Goal: Task Accomplishment & Management: Complete application form

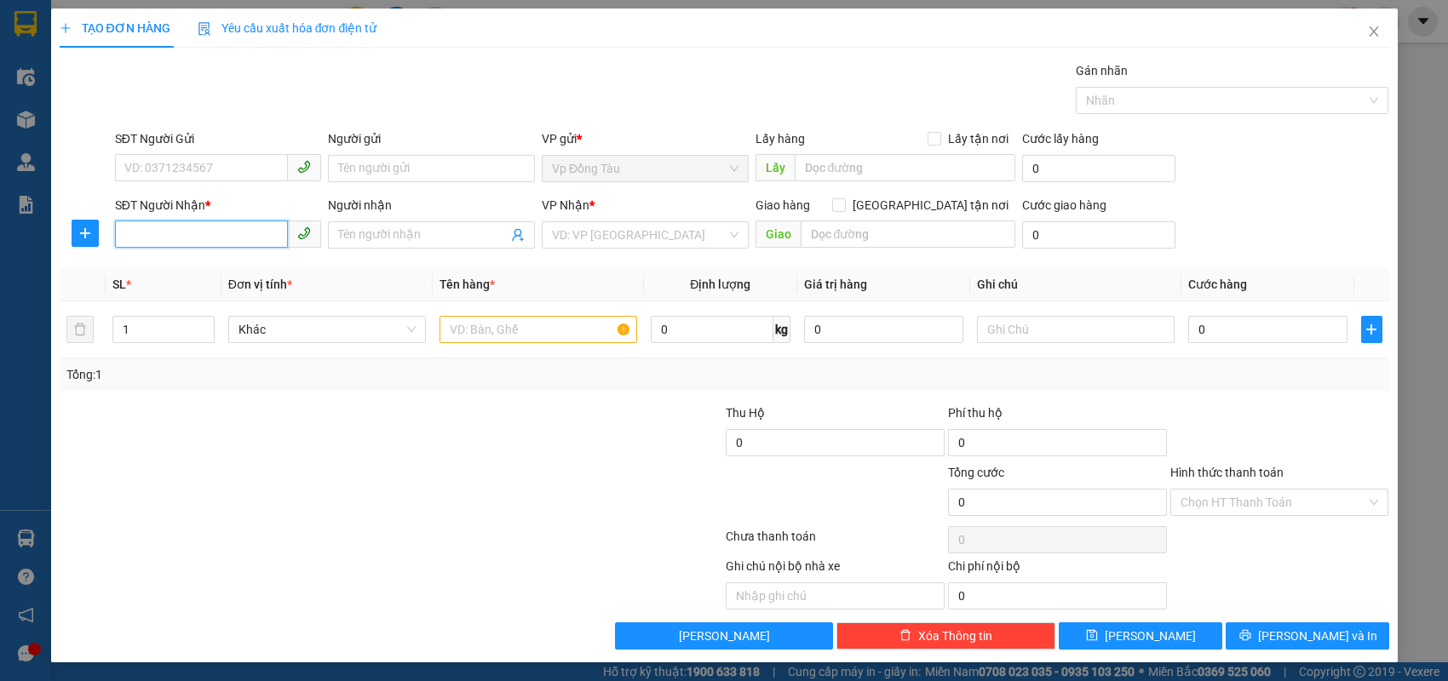
click at [239, 239] on input "SĐT Người Nhận *" at bounding box center [202, 234] width 174 height 27
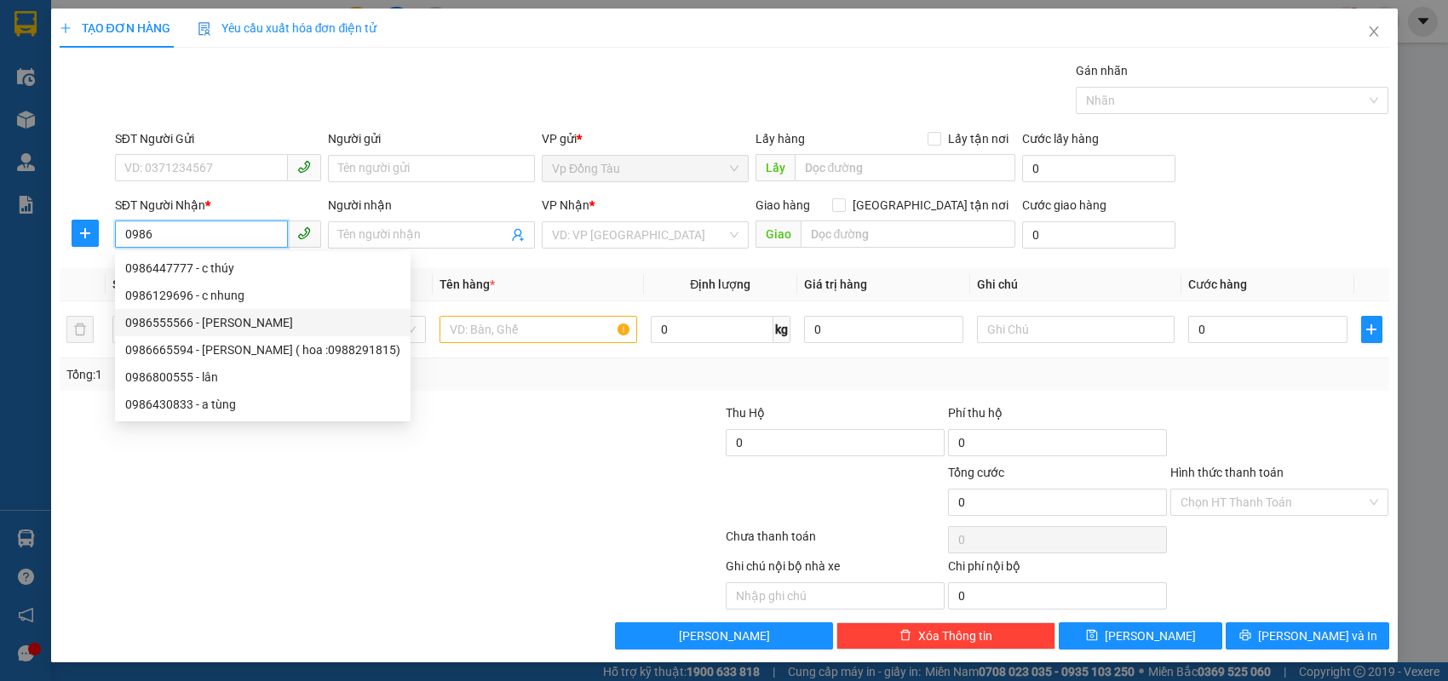
click at [237, 323] on div "0986555566 - [PERSON_NAME]" at bounding box center [262, 322] width 275 height 19
type input "0986555566"
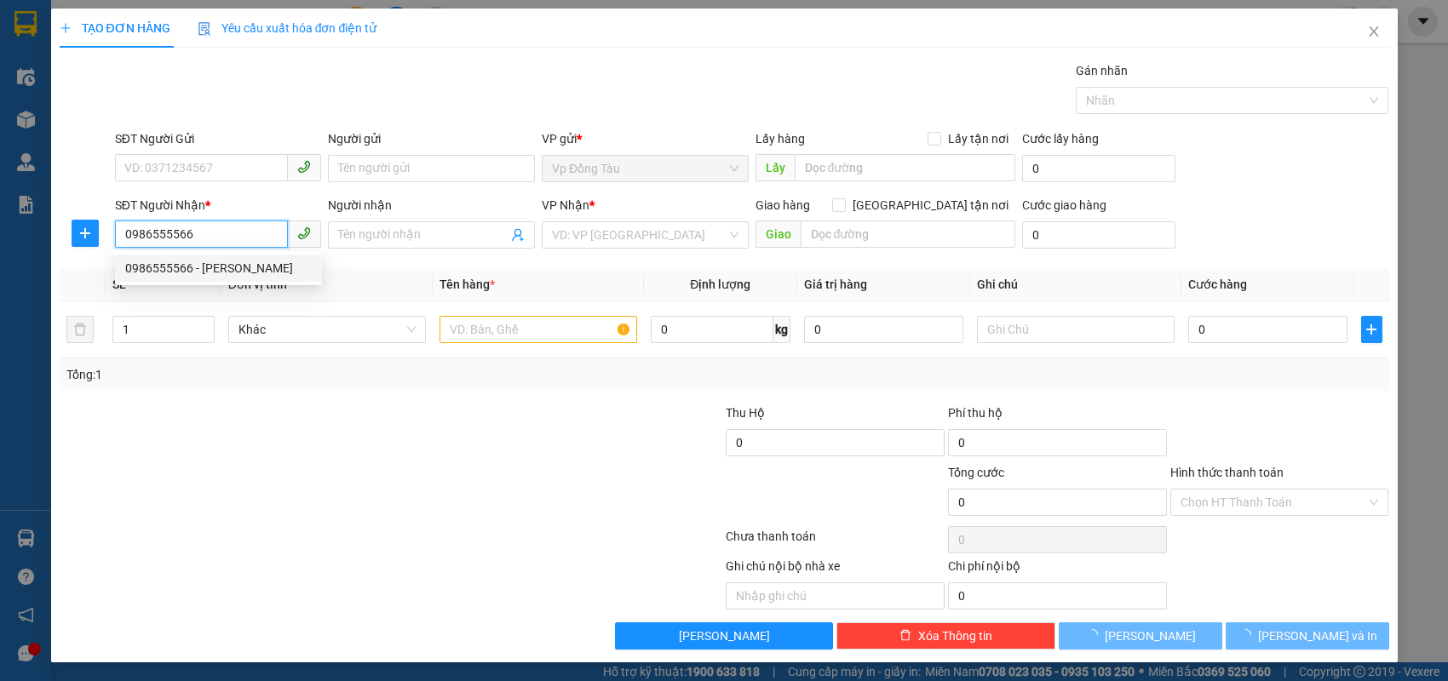
type input "dũng hà"
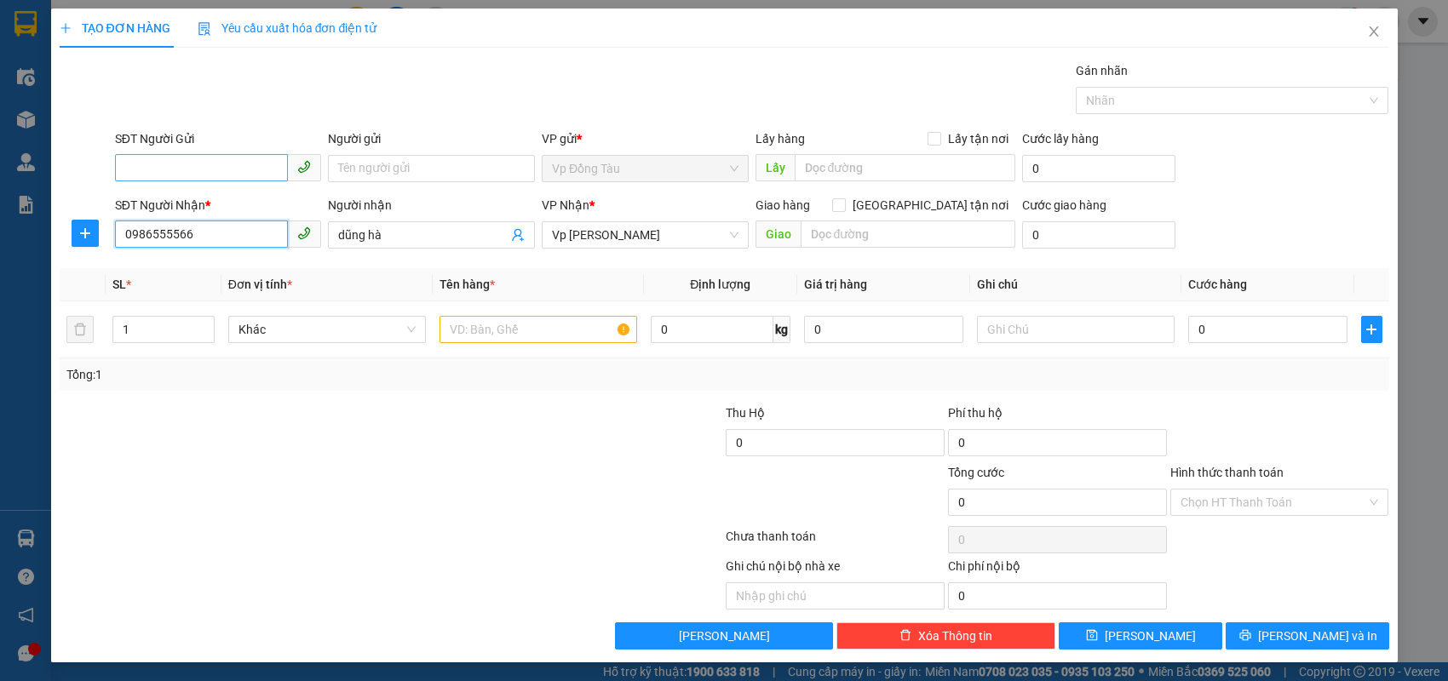
type input "0986555566"
click at [265, 158] on input "SĐT Người Gửi" at bounding box center [202, 167] width 174 height 27
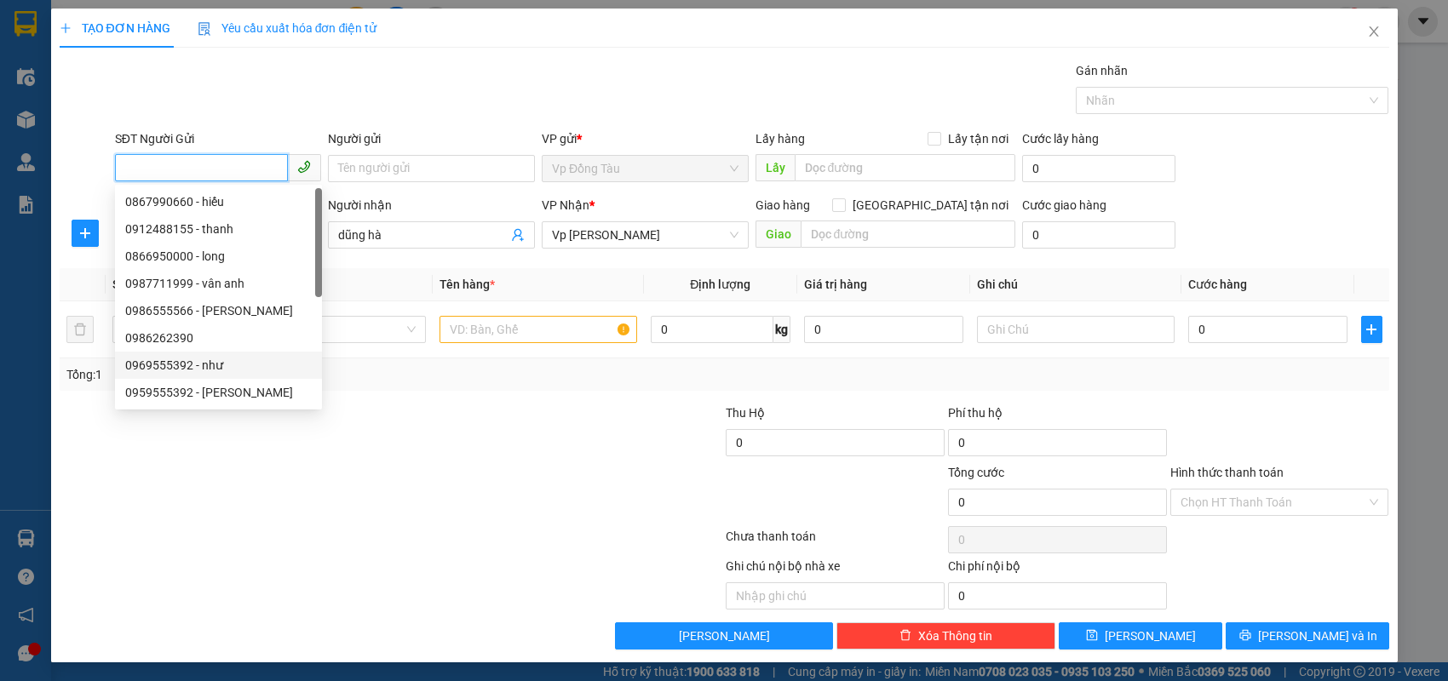
click at [230, 368] on div "0969555392 - như" at bounding box center [218, 365] width 187 height 19
type input "0969555392"
type input "như"
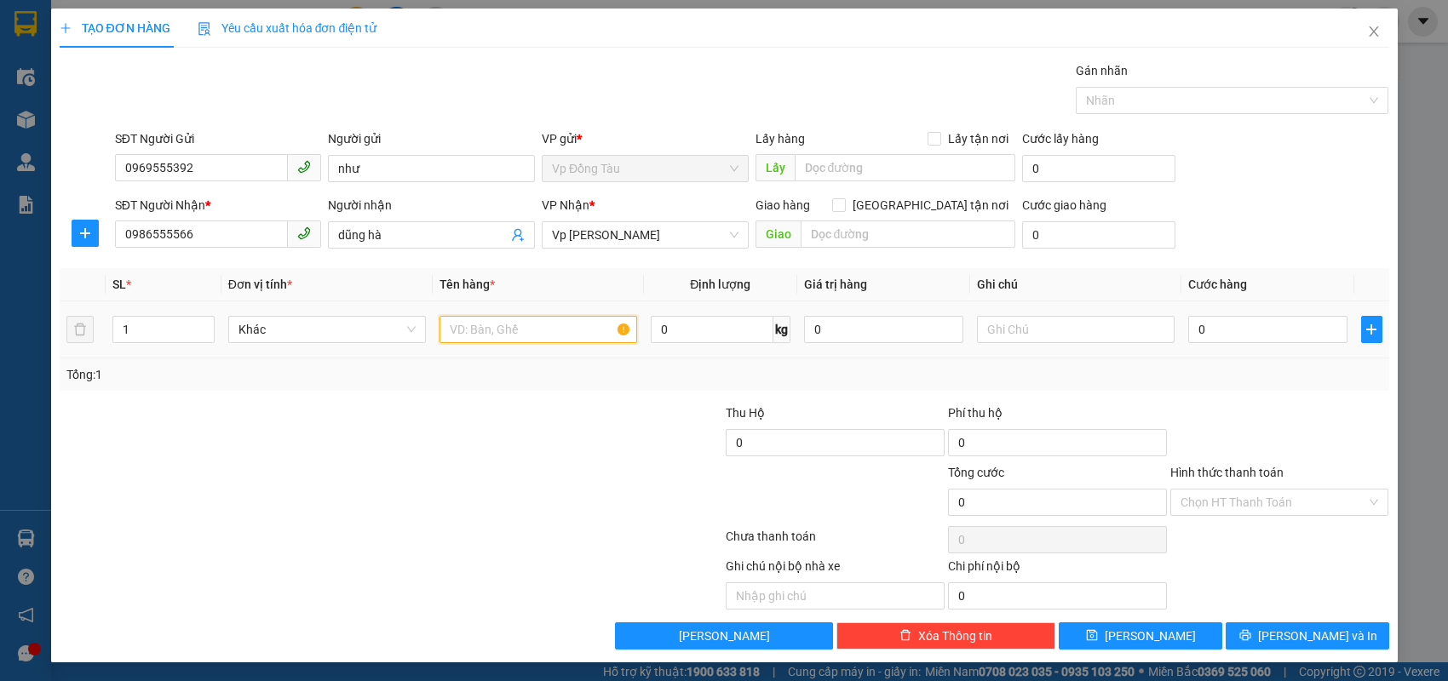
click at [543, 329] on input "text" at bounding box center [539, 329] width 198 height 27
type input "hàng thùng xốp"
click at [1237, 326] on input "0" at bounding box center [1267, 329] width 159 height 27
type input "4"
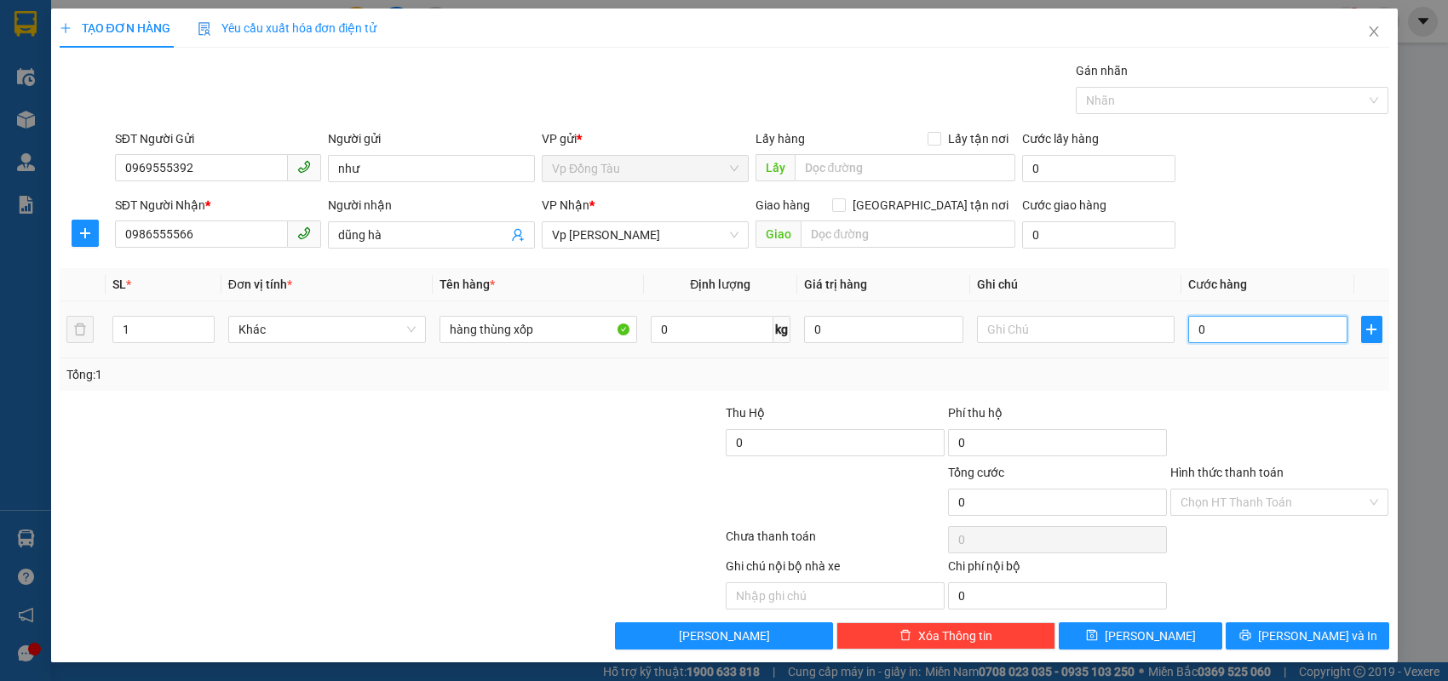
type input "4"
type input "40"
type input "40.000"
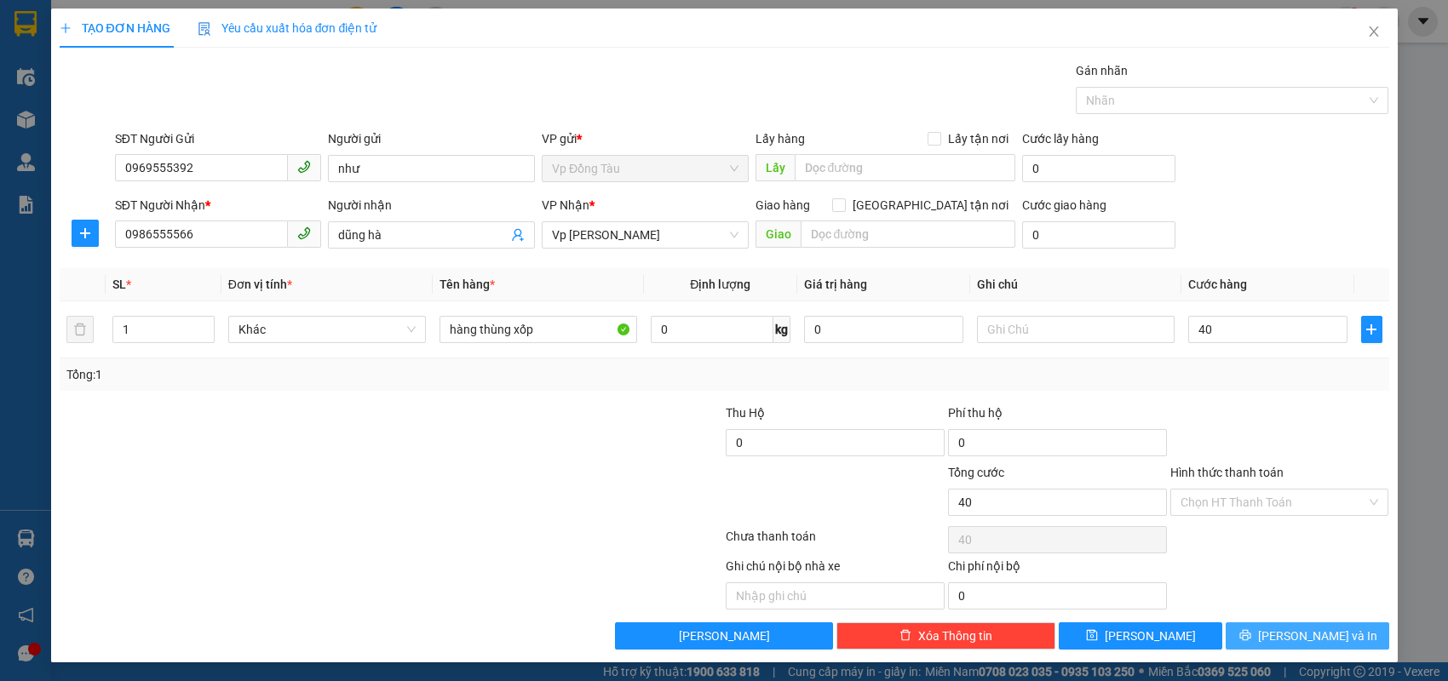
type input "40.000"
click at [1264, 635] on button "[PERSON_NAME] và In" at bounding box center [1308, 636] width 164 height 27
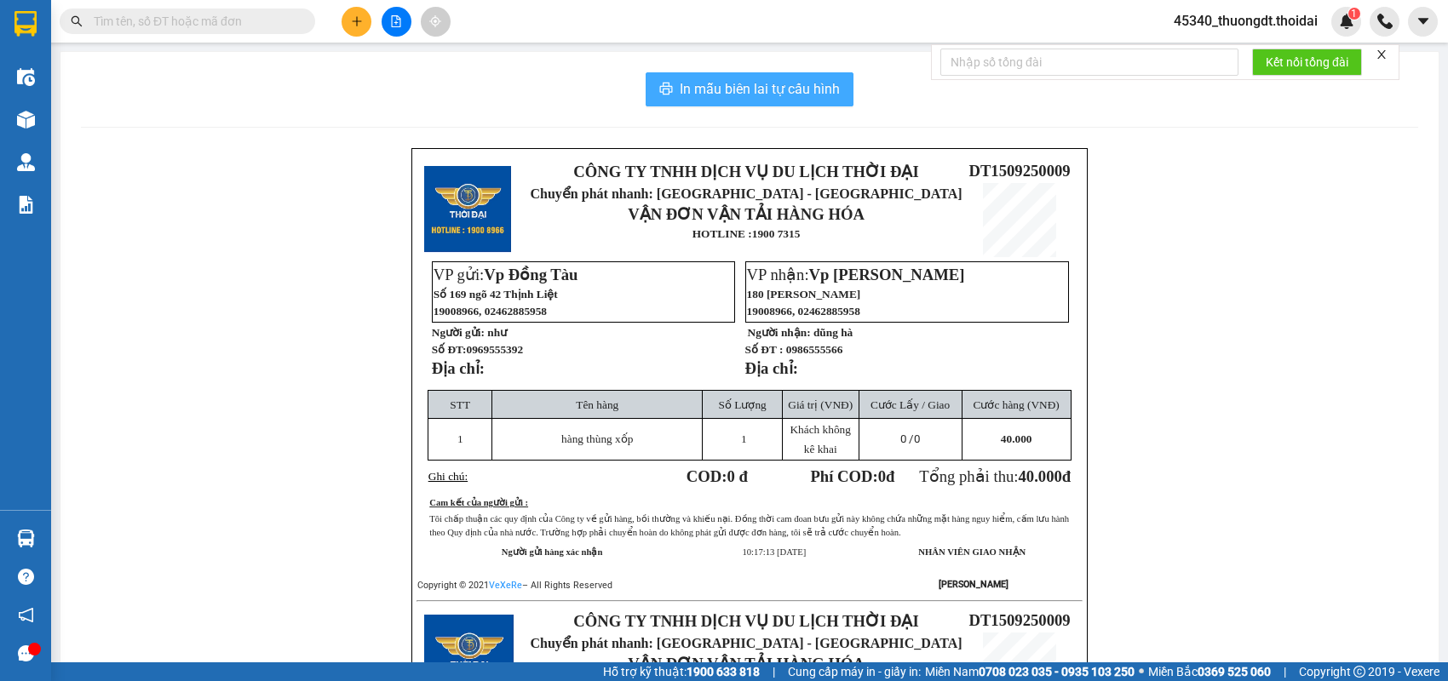
click at [722, 83] on span "In mẫu biên lai tự cấu hình" at bounding box center [760, 88] width 160 height 21
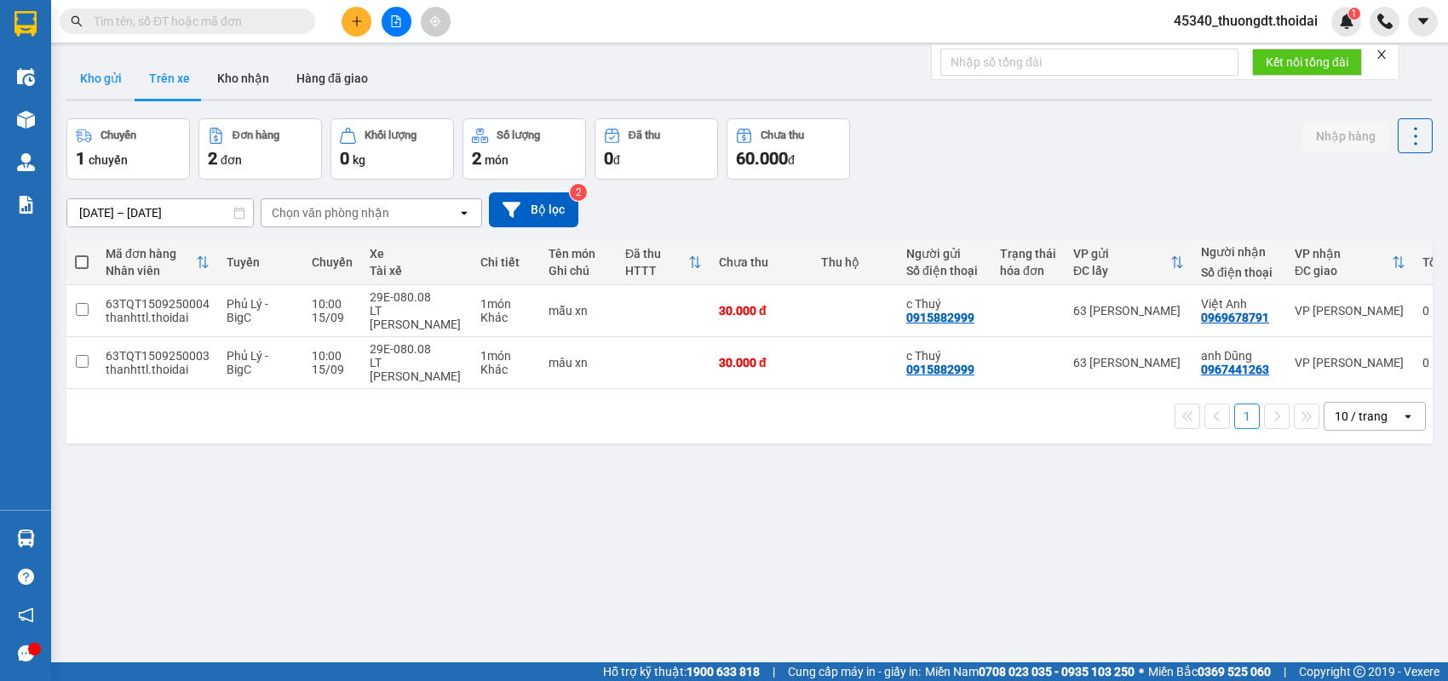
click at [97, 78] on button "Kho gửi" at bounding box center [100, 78] width 69 height 41
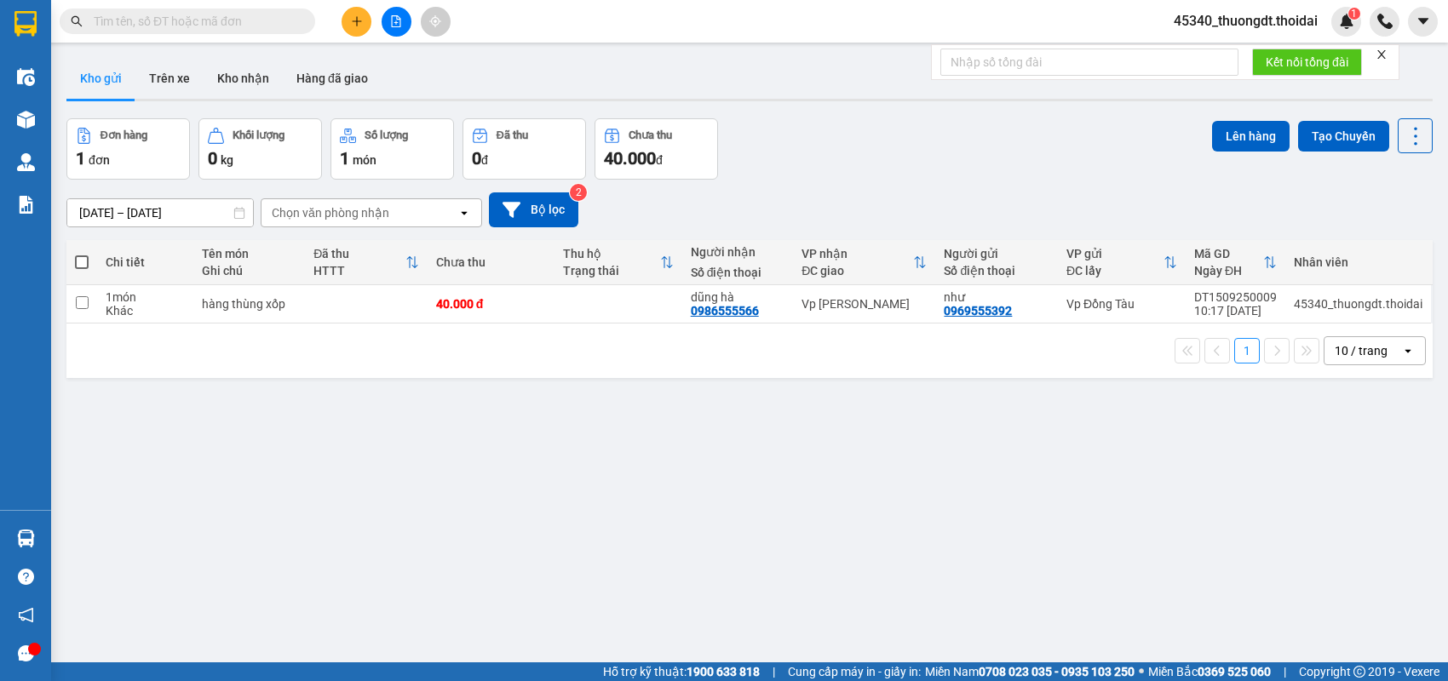
click at [372, 21] on div at bounding box center [396, 22] width 128 height 30
click at [365, 21] on button at bounding box center [357, 22] width 30 height 30
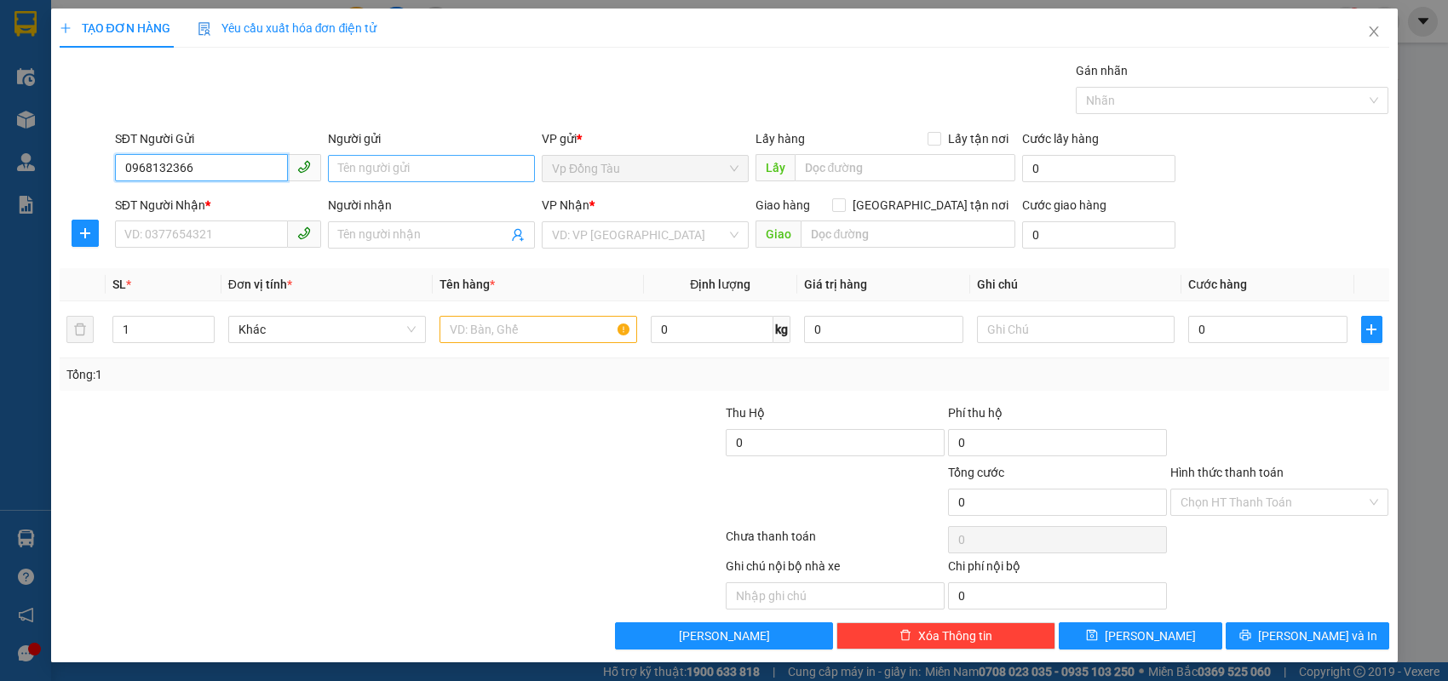
type input "0968132366"
click at [367, 161] on input "Người gửi" at bounding box center [431, 168] width 207 height 27
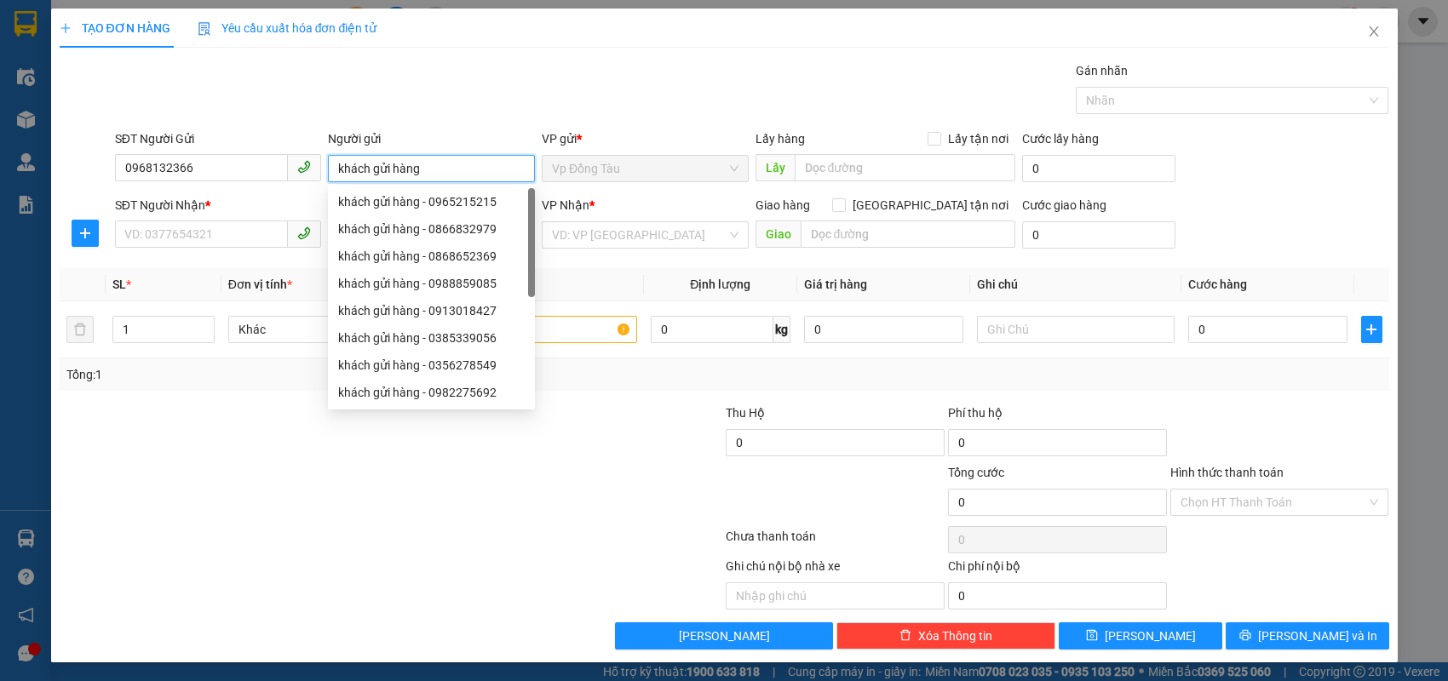
type input "khách gửi hàng"
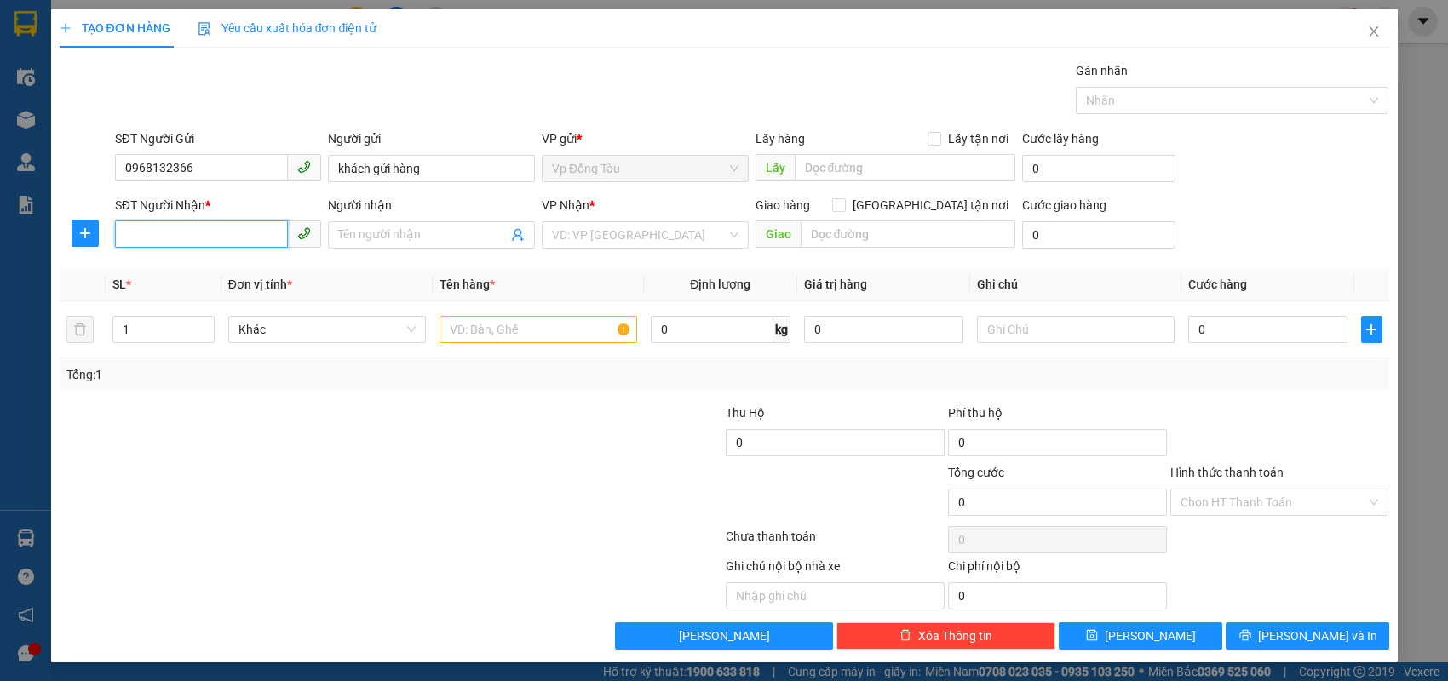
click at [177, 232] on input "SĐT Người Nhận *" at bounding box center [202, 234] width 174 height 27
type input "0868895788"
click at [360, 240] on input "Người nhận" at bounding box center [423, 235] width 170 height 19
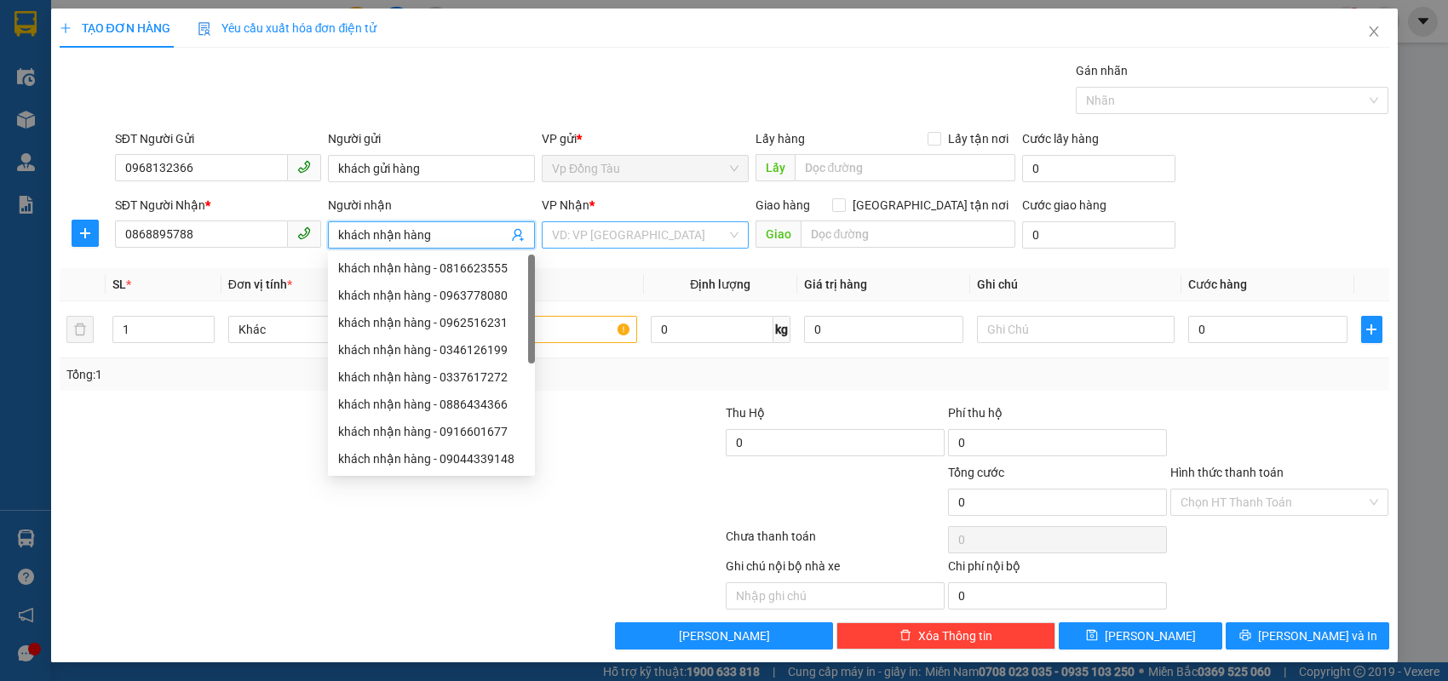
type input "khách nhận hàng"
click at [585, 238] on input "search" at bounding box center [639, 235] width 175 height 26
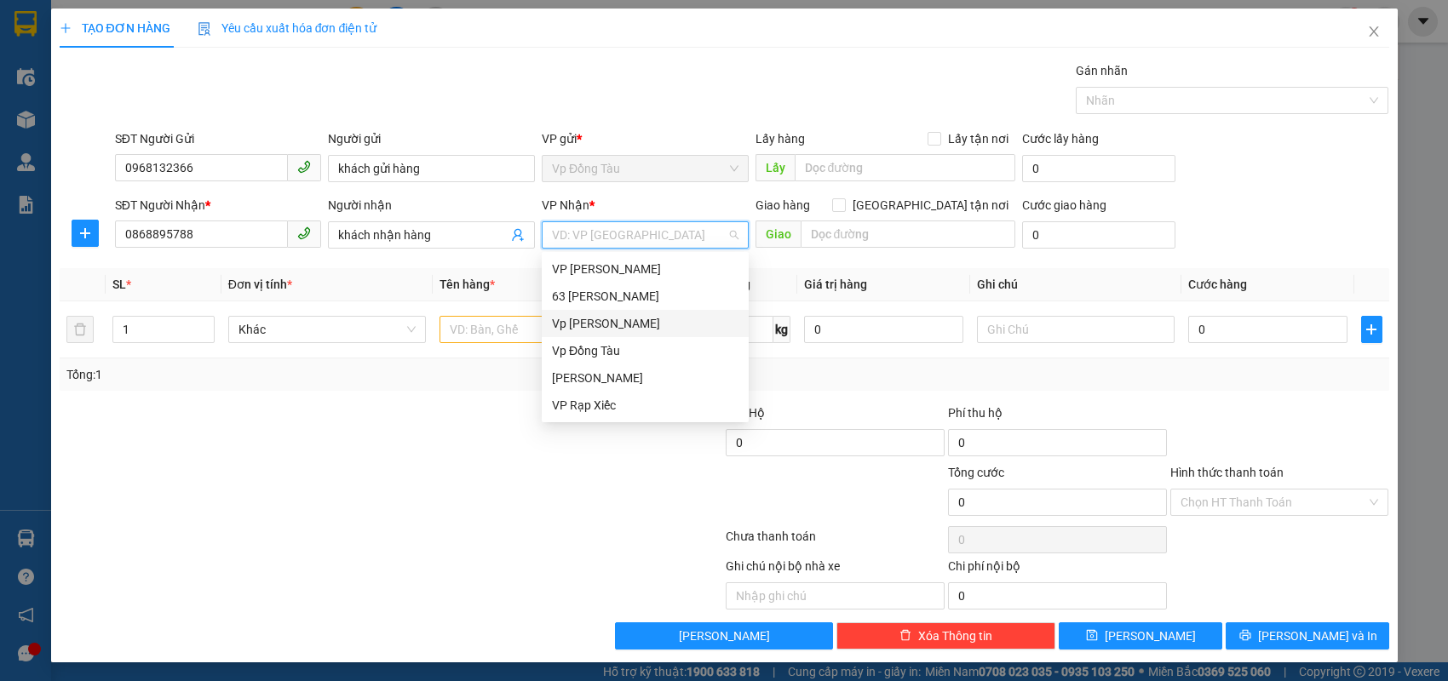
click at [588, 319] on div "Vp [PERSON_NAME]" at bounding box center [645, 323] width 187 height 19
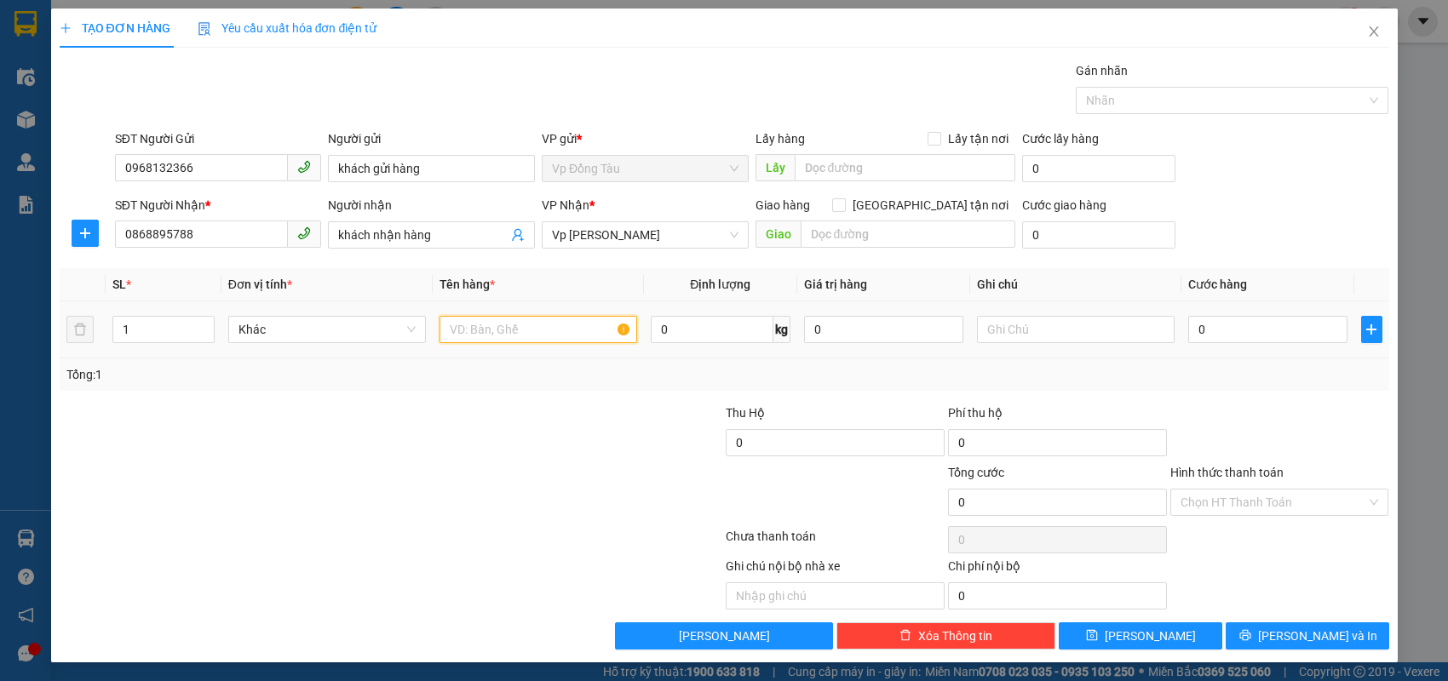
click at [566, 336] on input "text" at bounding box center [539, 329] width 198 height 27
type input "k"
type input "hàng lãi xe nhận tại điểm"
click at [932, 141] on input "Lấy tận nơi" at bounding box center [934, 138] width 12 height 12
checkbox input "true"
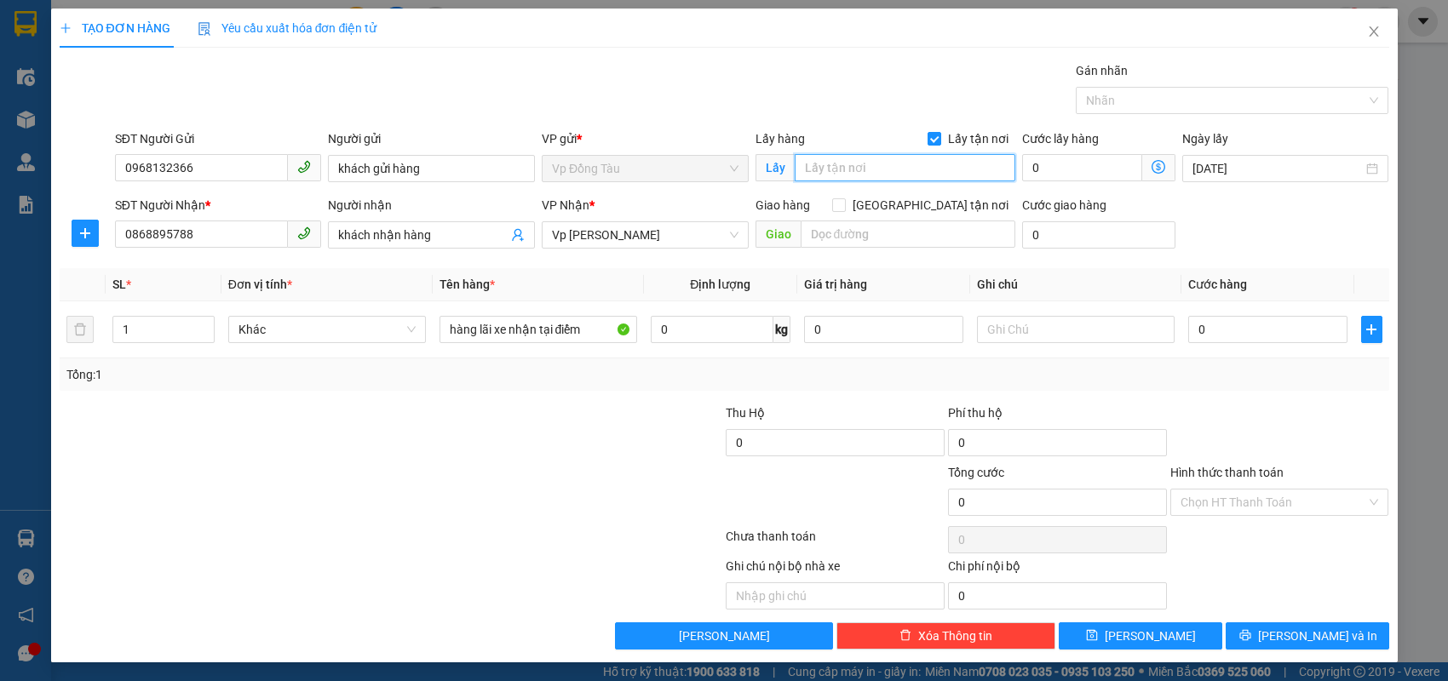
click at [891, 167] on input "text" at bounding box center [905, 167] width 221 height 27
type input "44 [PERSON_NAME]"
click at [1282, 333] on input "0" at bounding box center [1267, 329] width 159 height 27
type input "1"
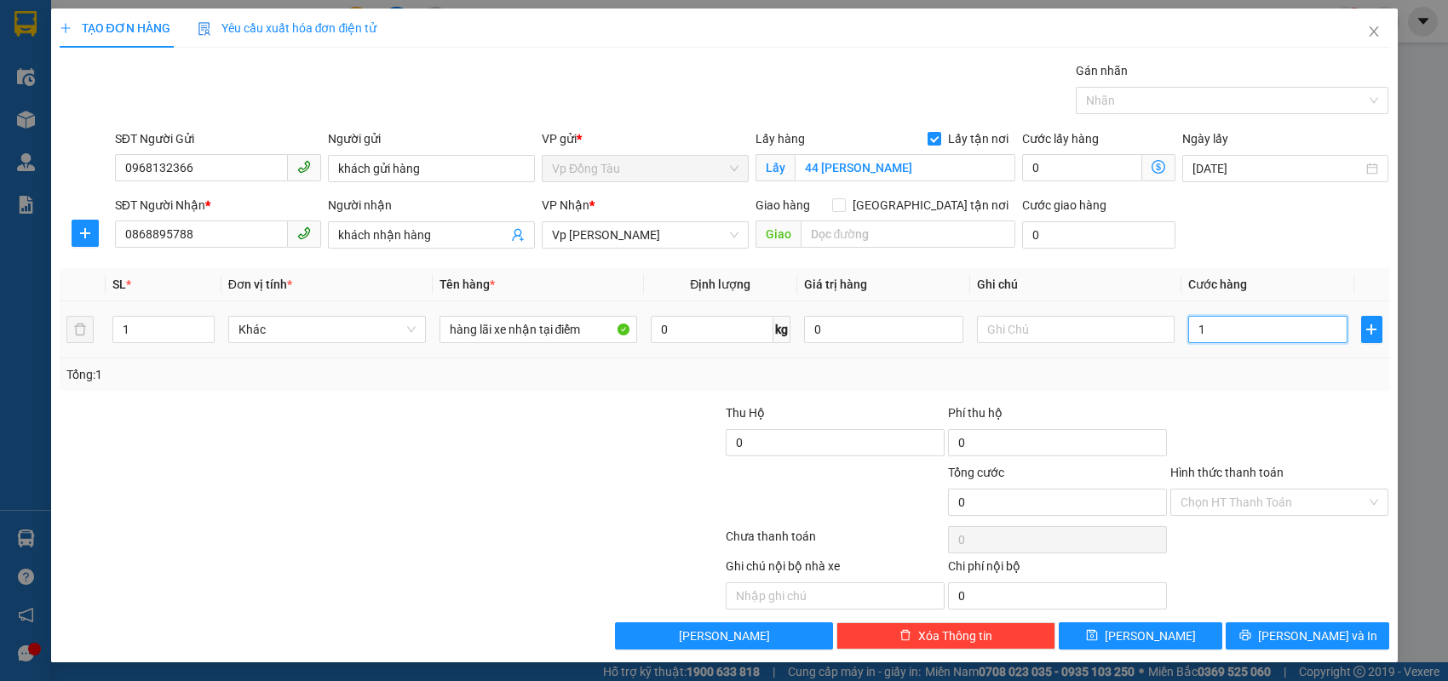
type input "1"
type input "11"
type input "110"
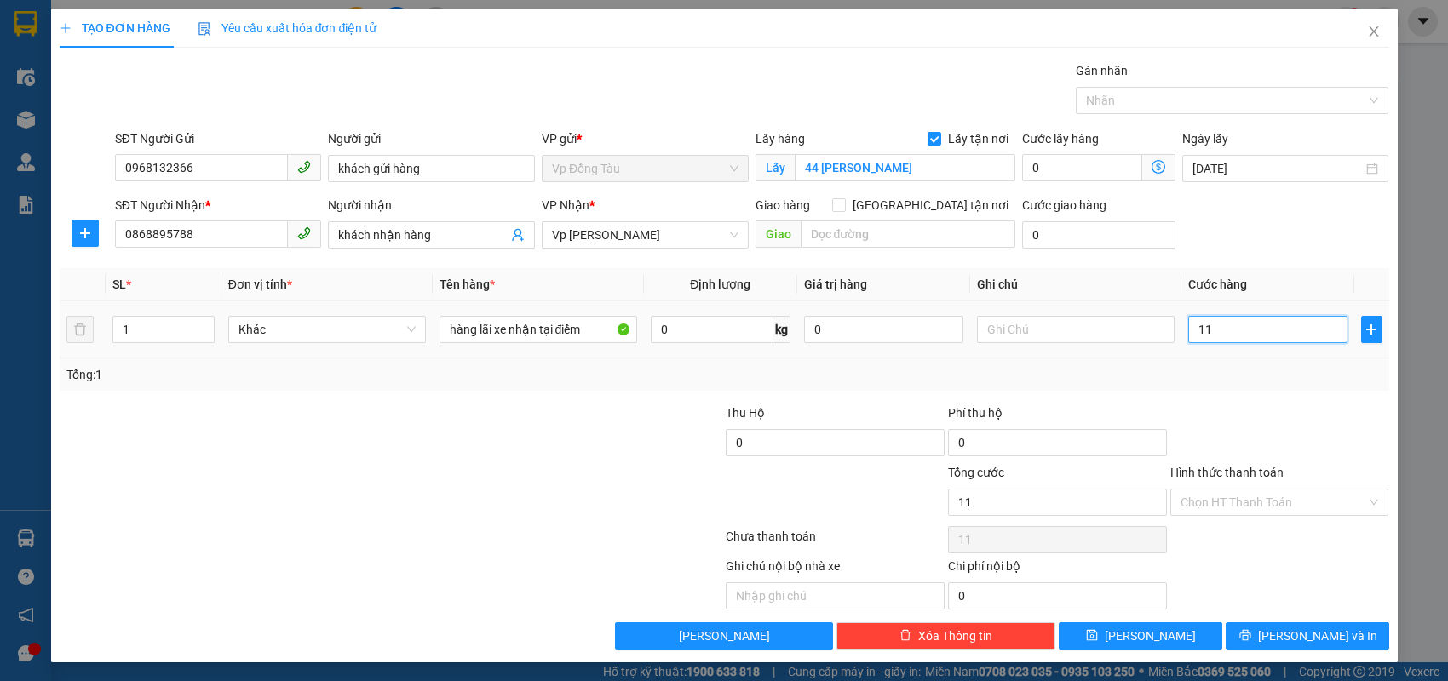
type input "110"
type input "110.000"
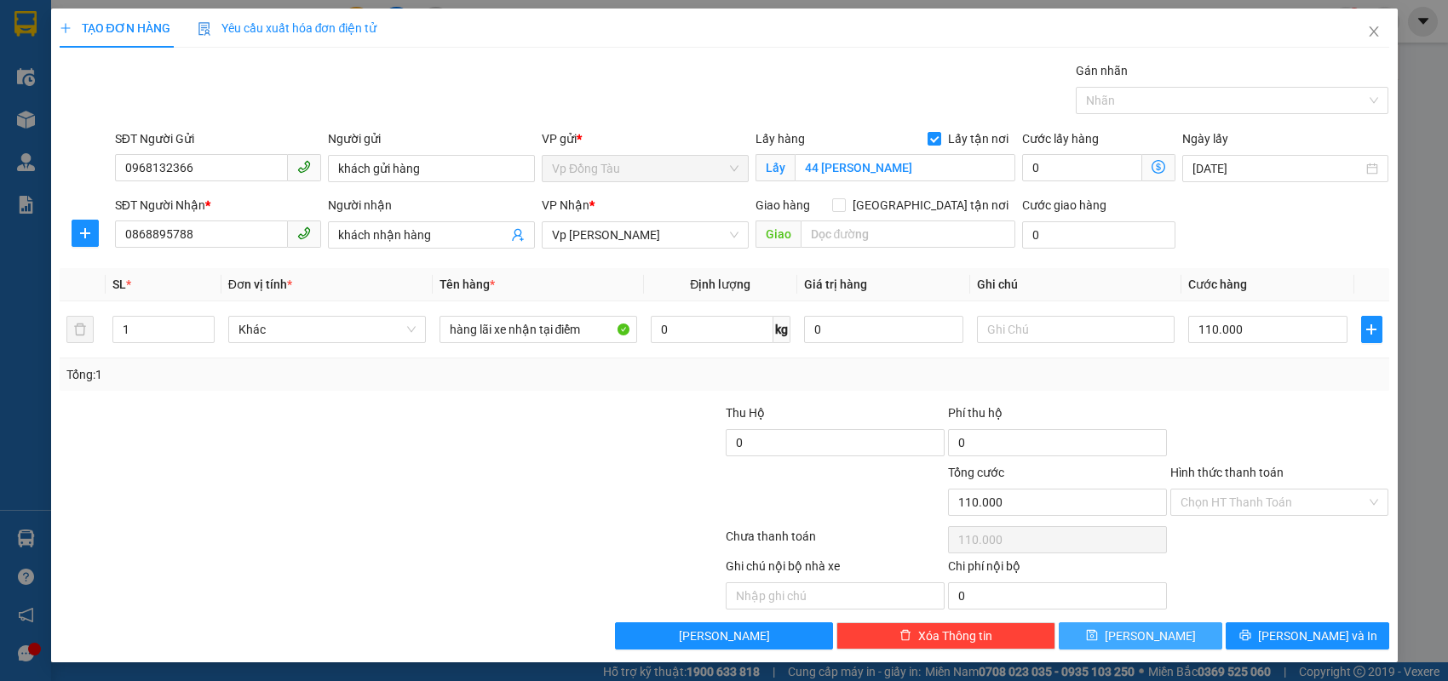
click at [1159, 639] on button "[PERSON_NAME]" at bounding box center [1141, 636] width 164 height 27
checkbox input "false"
type input "0"
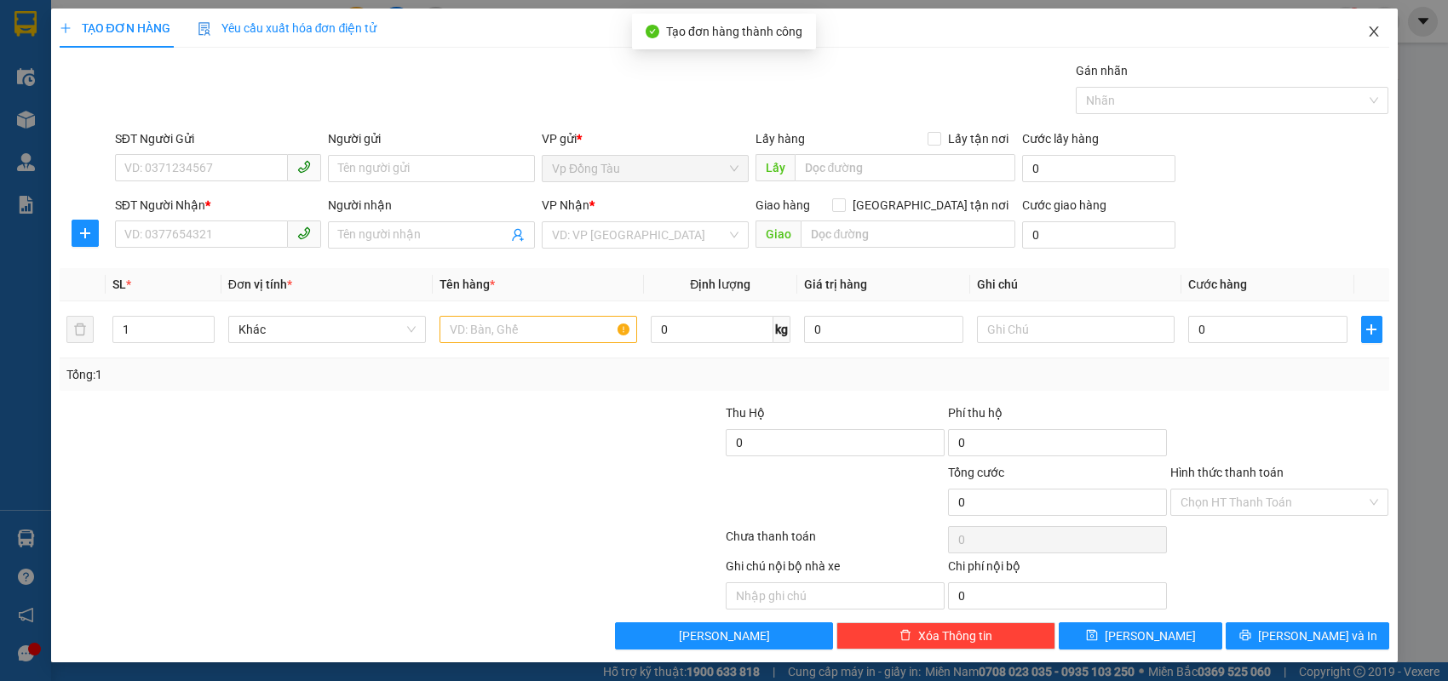
click at [1371, 31] on icon "close" at bounding box center [1373, 31] width 9 height 10
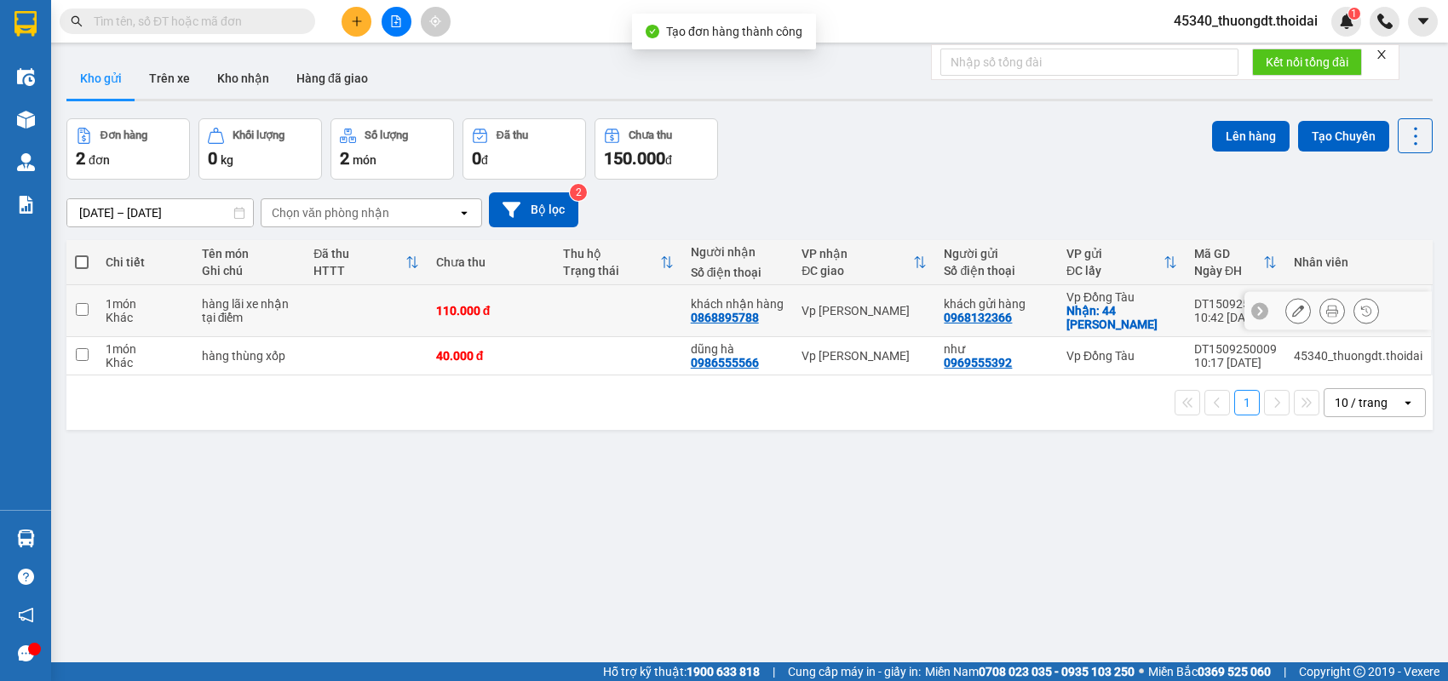
click at [134, 310] on div "1 món" at bounding box center [145, 304] width 79 height 14
checkbox input "true"
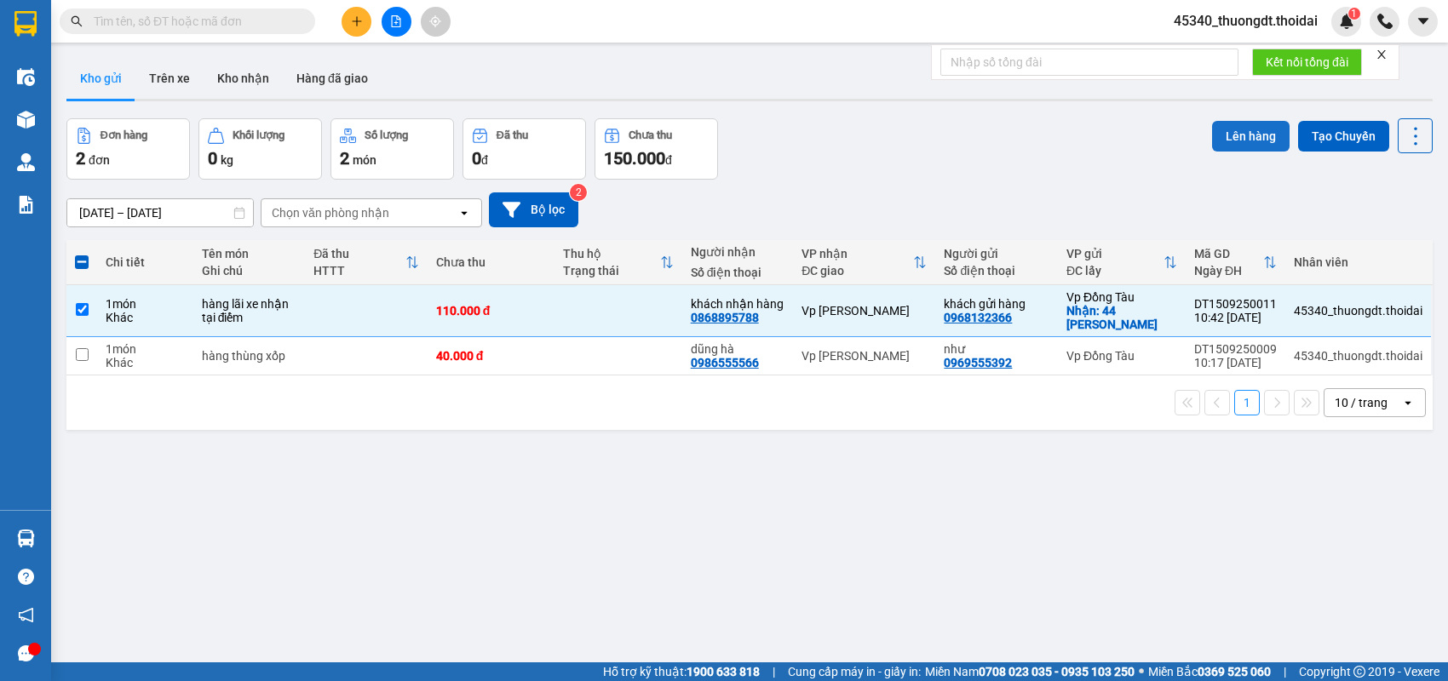
click at [1228, 139] on button "Lên hàng" at bounding box center [1251, 136] width 78 height 31
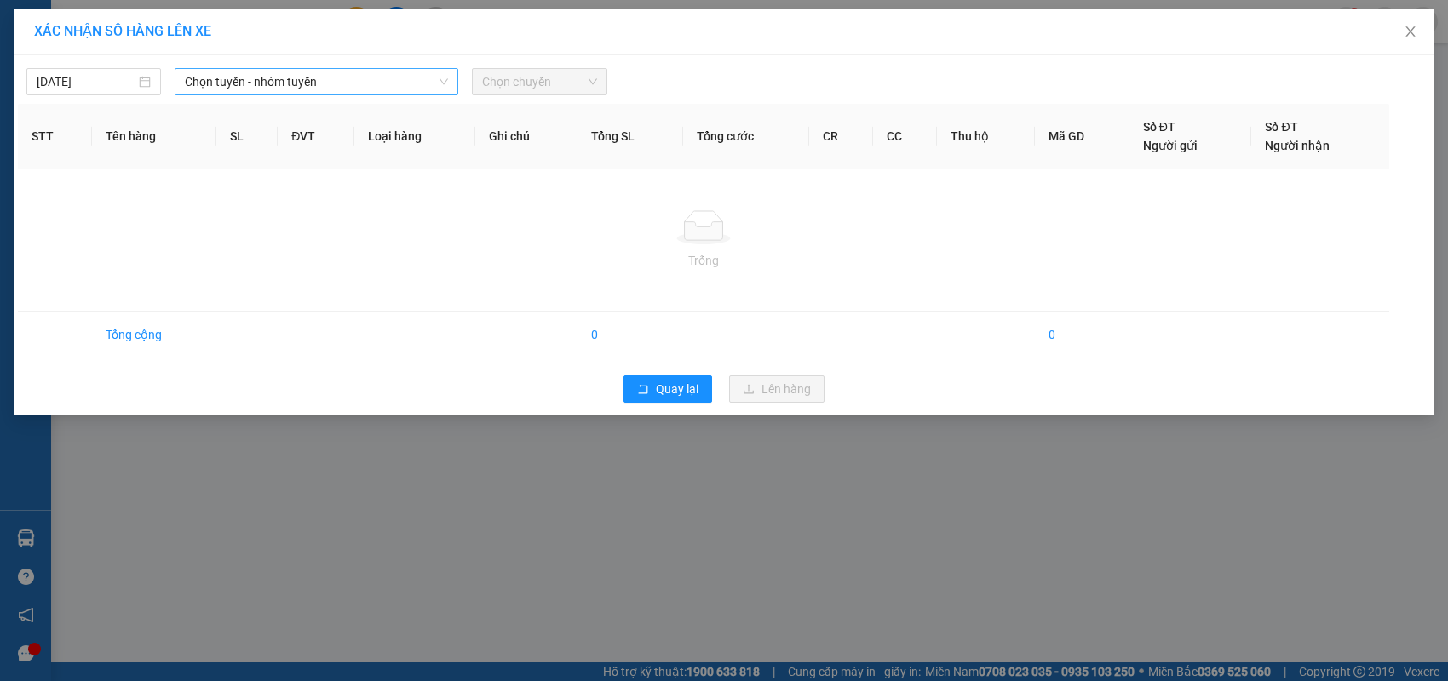
click at [336, 76] on span "Chọn tuyến - nhóm tuyến" at bounding box center [316, 82] width 263 height 26
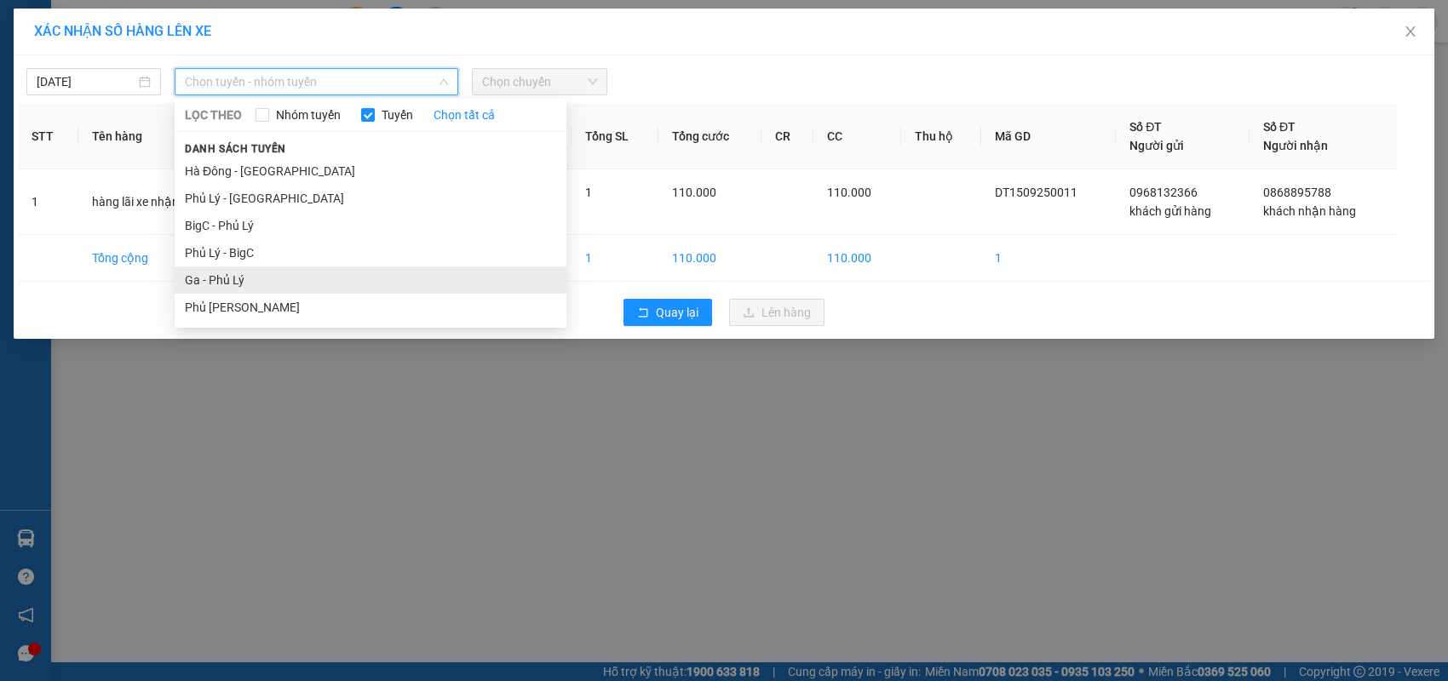
click at [266, 272] on li "Ga - Phủ Lý" at bounding box center [371, 280] width 392 height 27
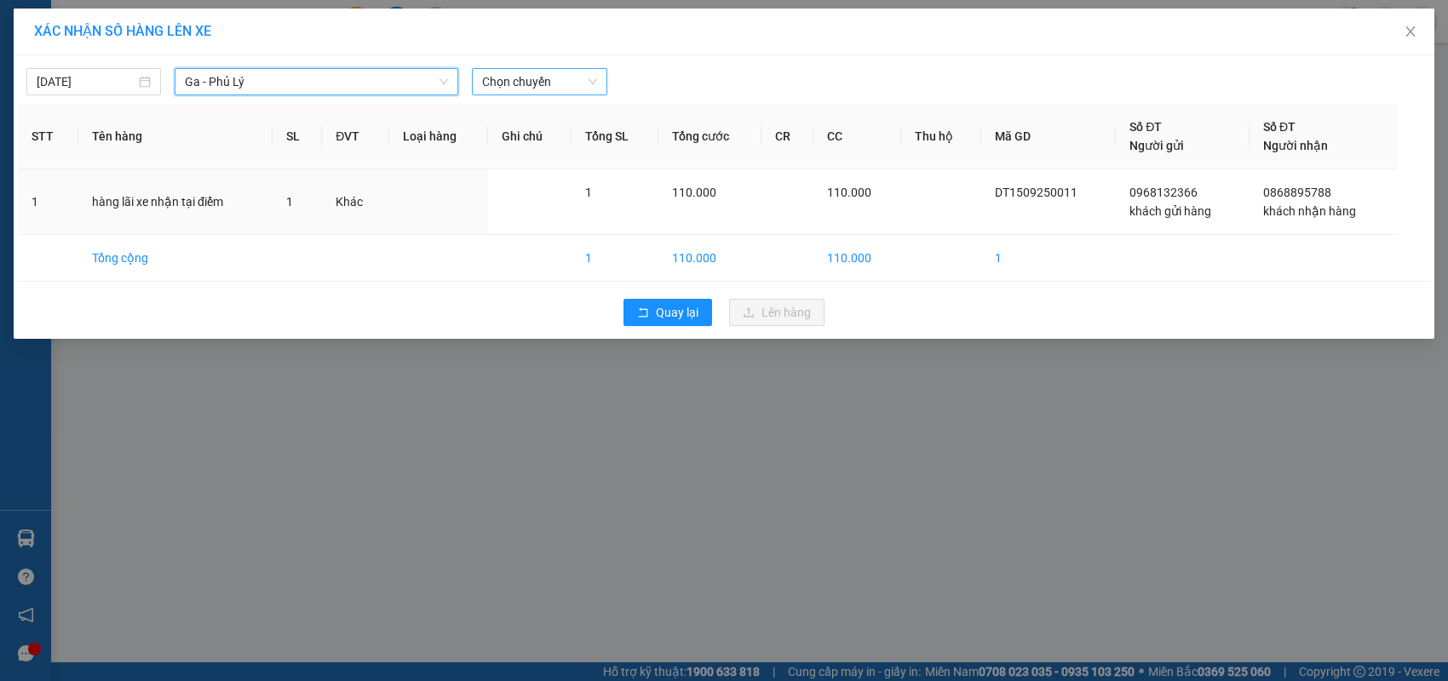
click at [543, 87] on span "Chọn chuyến" at bounding box center [539, 82] width 114 height 26
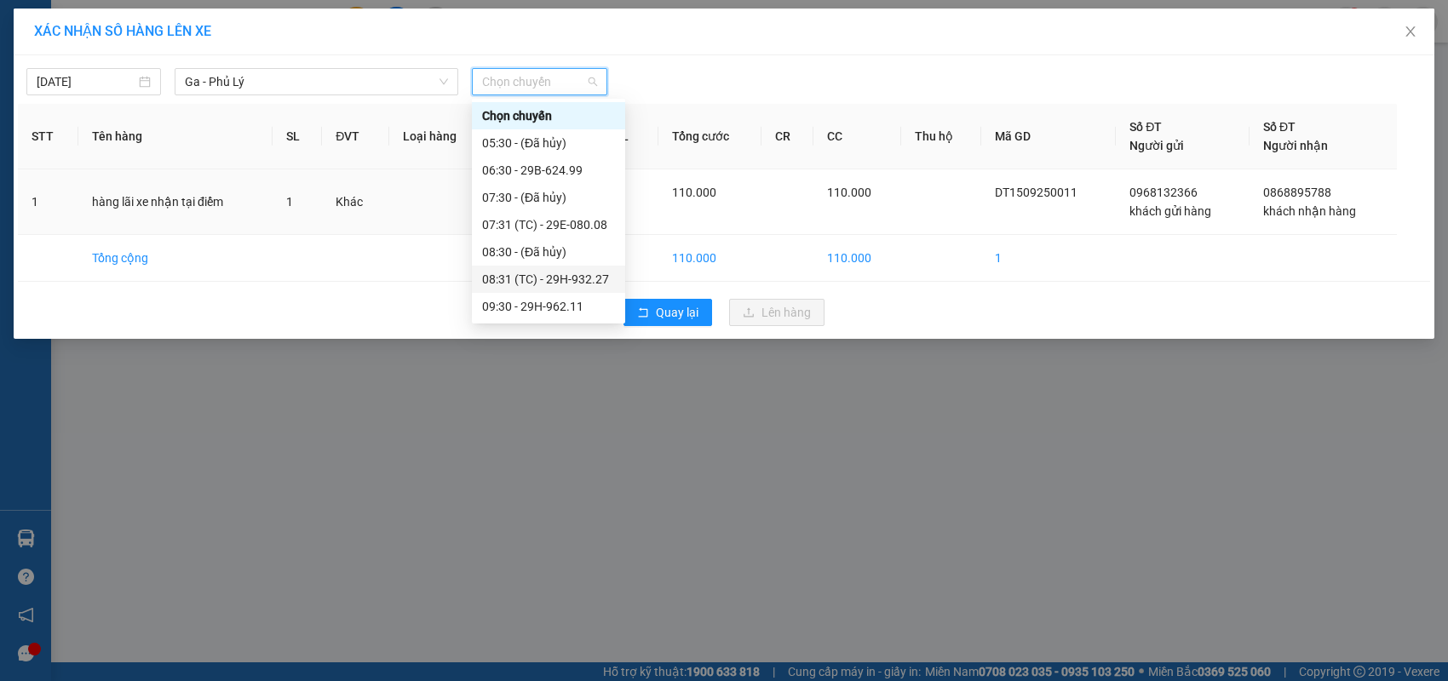
scroll to position [85, 0]
click at [568, 279] on div "10:30 - 29F-012.27" at bounding box center [548, 276] width 133 height 19
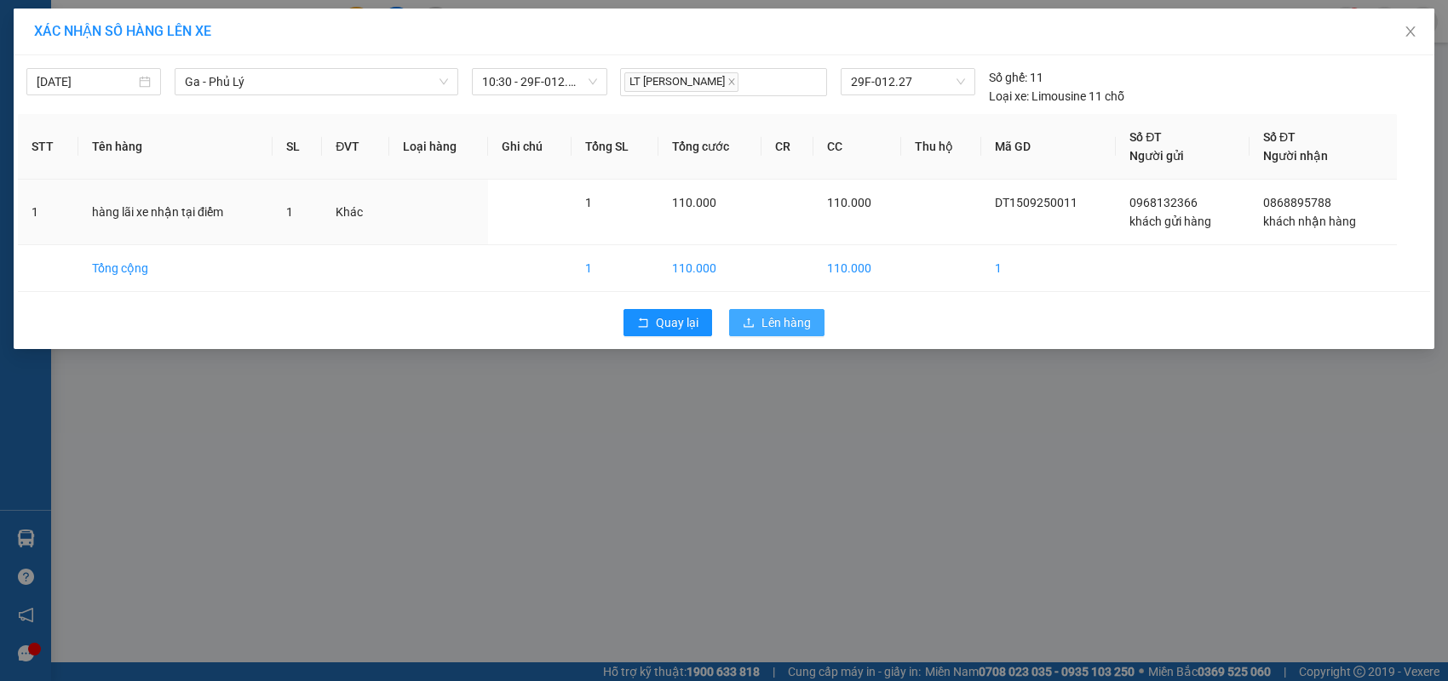
click at [765, 326] on span "Lên hàng" at bounding box center [786, 322] width 49 height 19
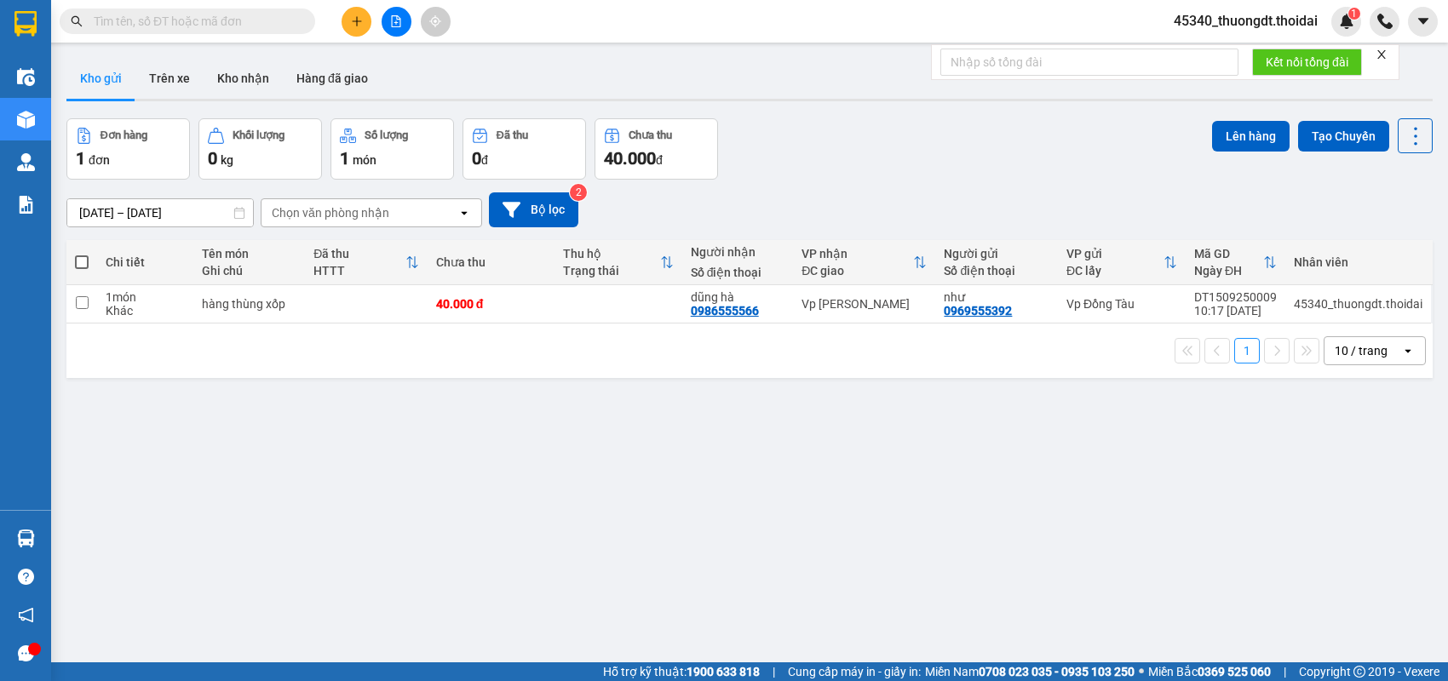
click at [95, 84] on button "Kho gửi" at bounding box center [100, 78] width 69 height 41
click at [90, 308] on td at bounding box center [81, 304] width 31 height 38
checkbox input "true"
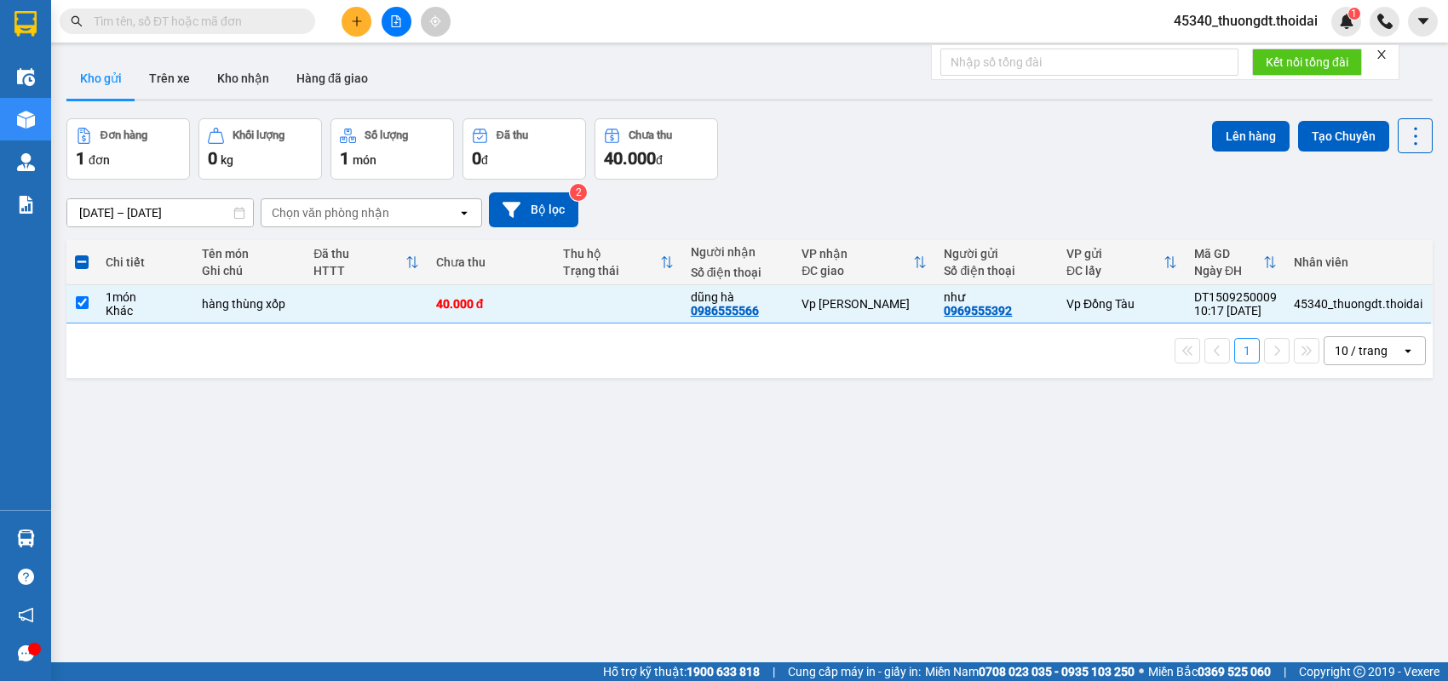
click at [1198, 139] on div "Đơn hàng 1 đơn Khối lượng 0 kg Số lượng 1 món Đã thu 0 đ Chưa thu 40.000 đ Lên …" at bounding box center [749, 148] width 1366 height 61
click at [1212, 140] on button "Lên hàng" at bounding box center [1251, 136] width 78 height 31
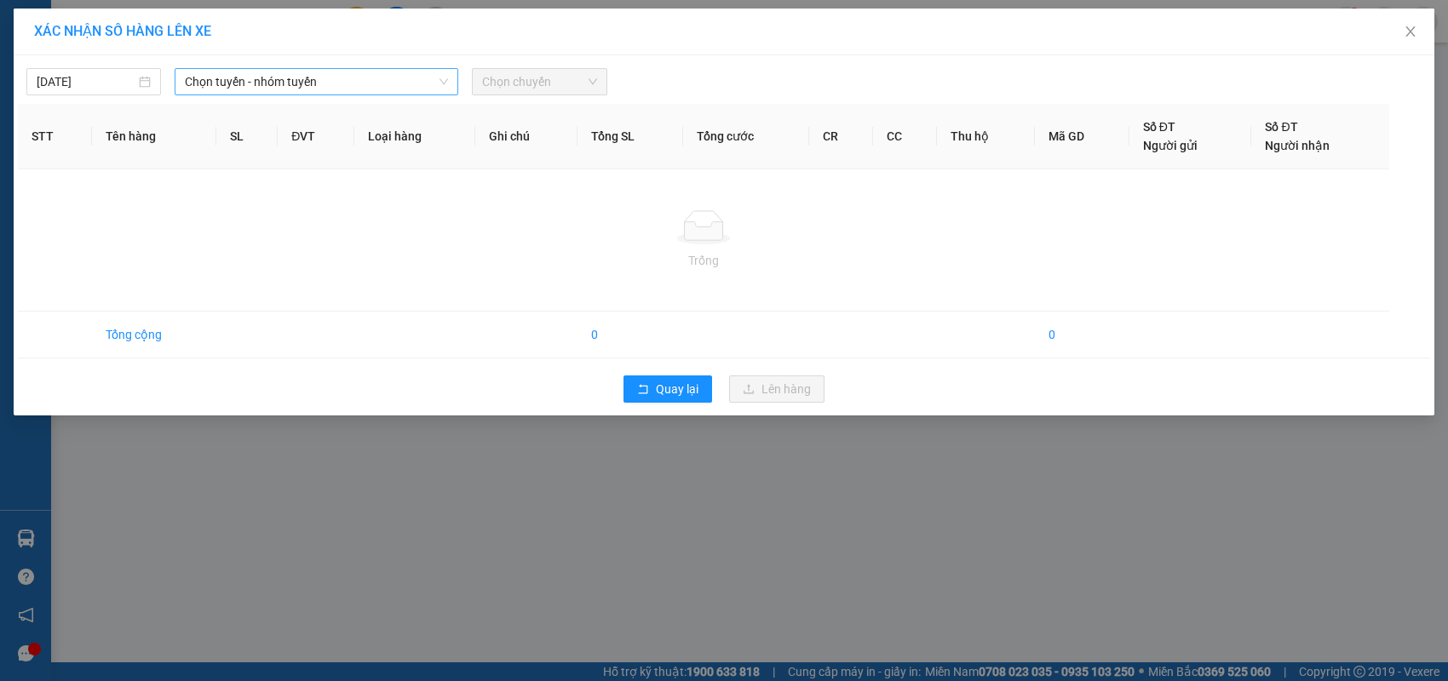
click at [288, 80] on span "Chọn tuyến - nhóm tuyến" at bounding box center [316, 82] width 263 height 26
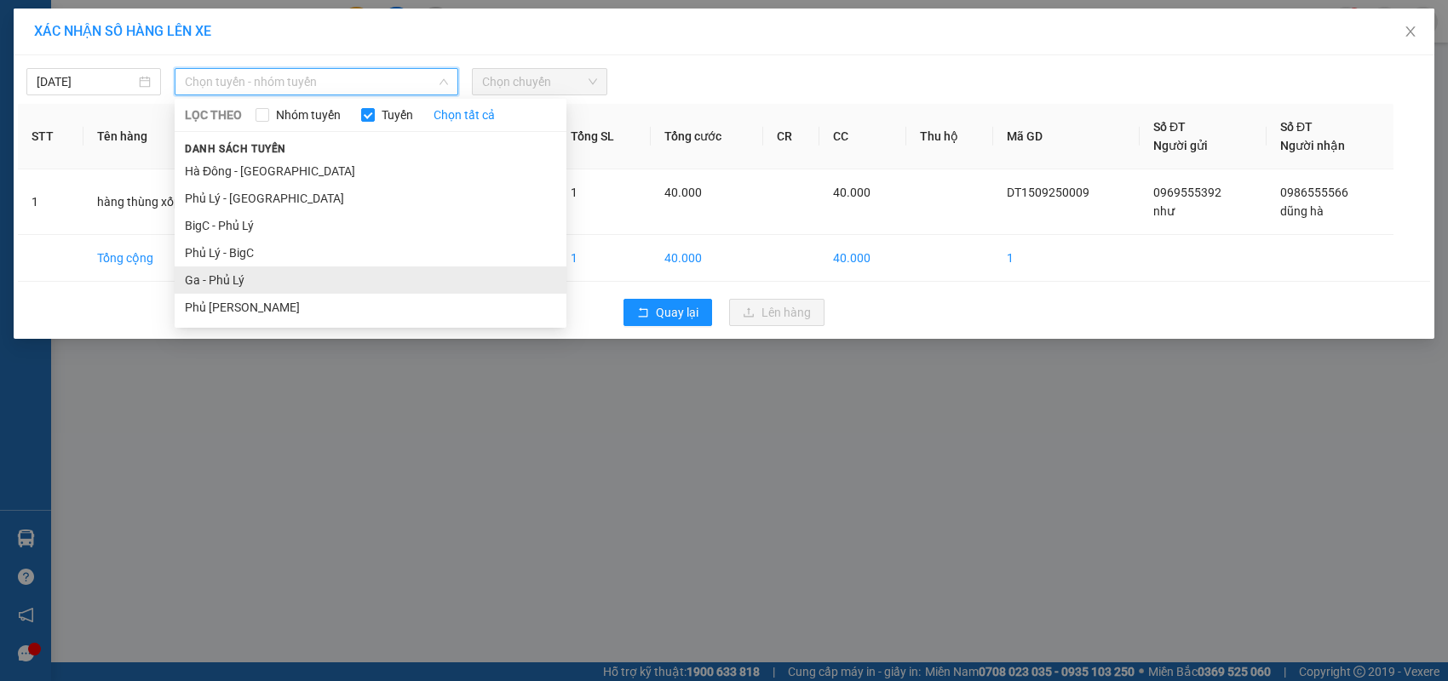
click at [239, 274] on li "Ga - Phủ Lý" at bounding box center [371, 280] width 392 height 27
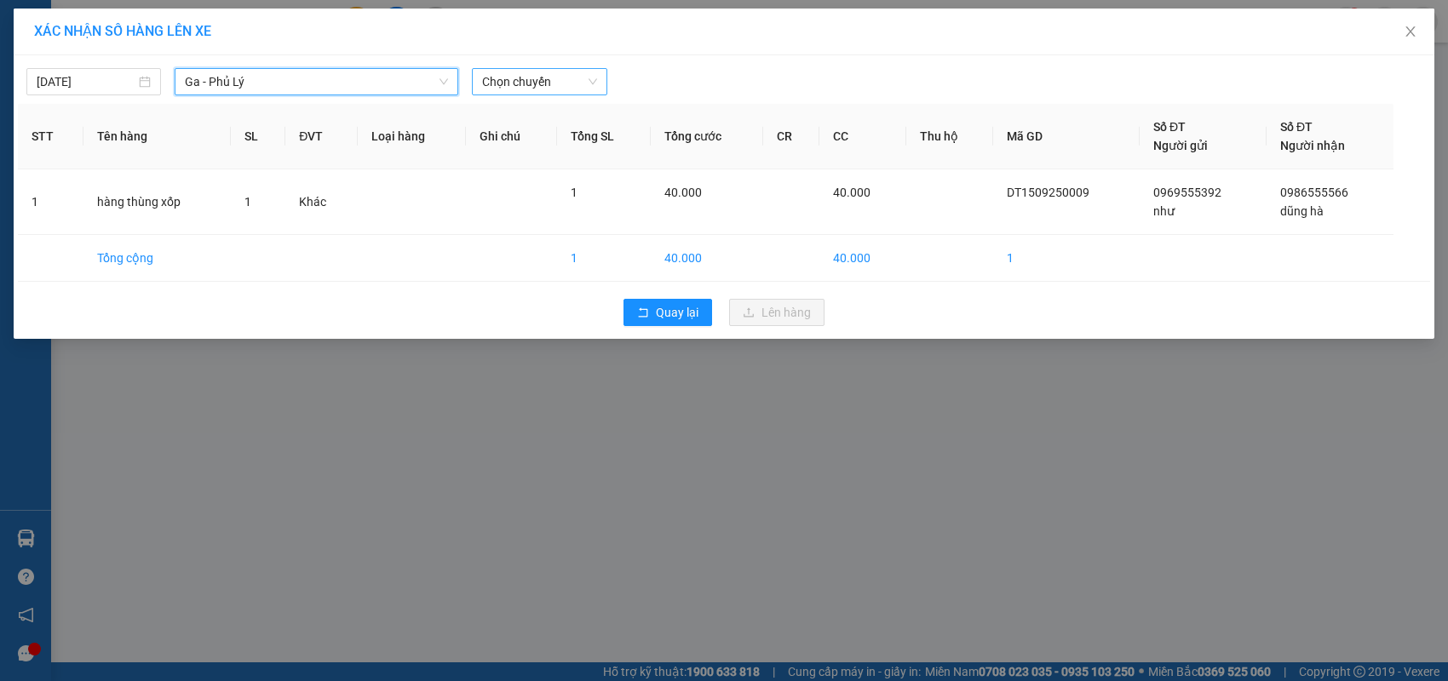
click at [503, 91] on span "Chọn chuyến" at bounding box center [539, 82] width 114 height 26
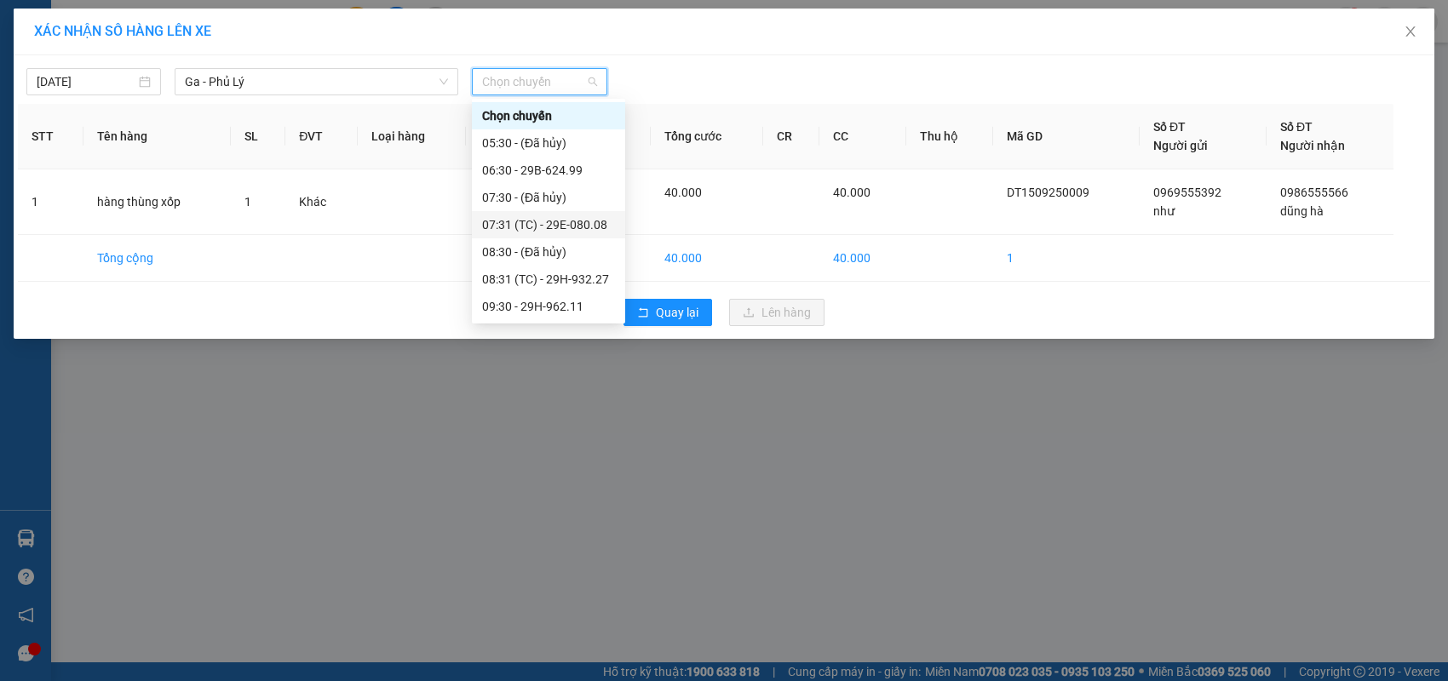
scroll to position [85, 0]
click at [549, 298] on div "10:31 (TC) - 29H-931.97" at bounding box center [548, 303] width 133 height 19
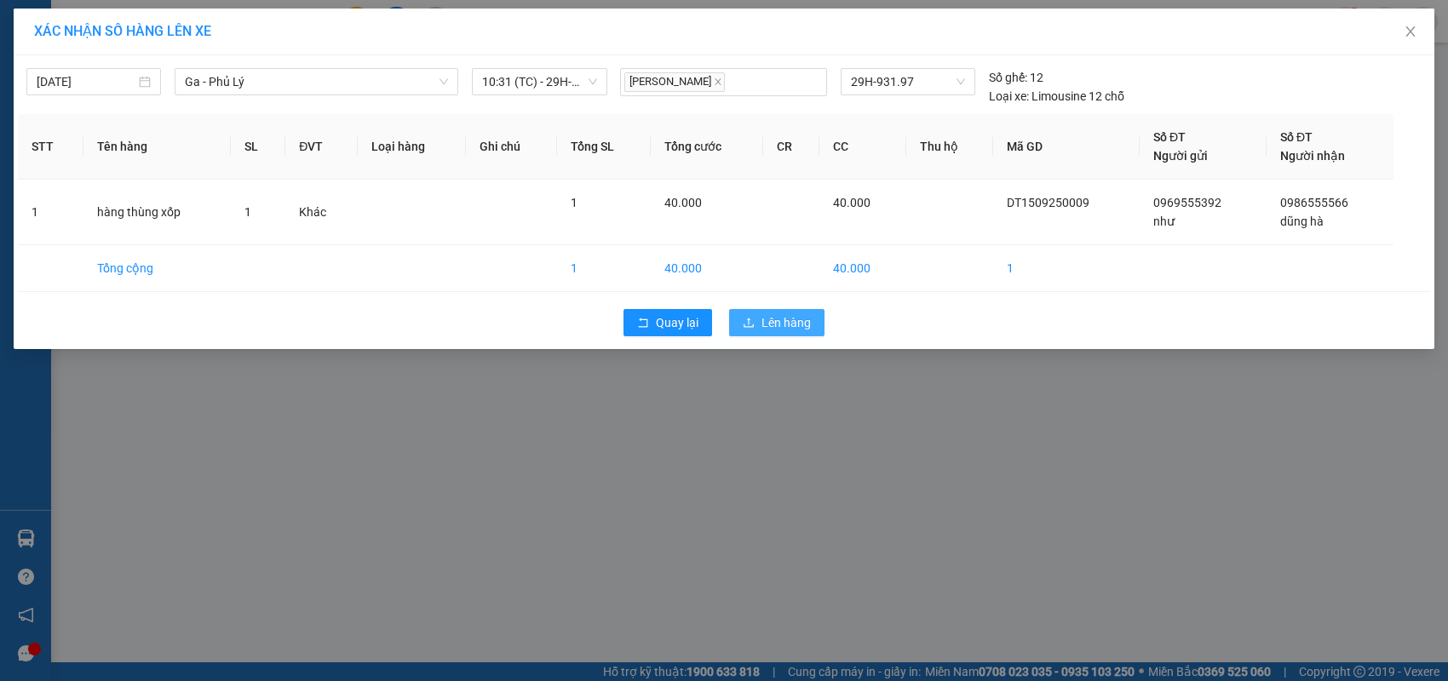
click at [738, 322] on button "Lên hàng" at bounding box center [776, 322] width 95 height 27
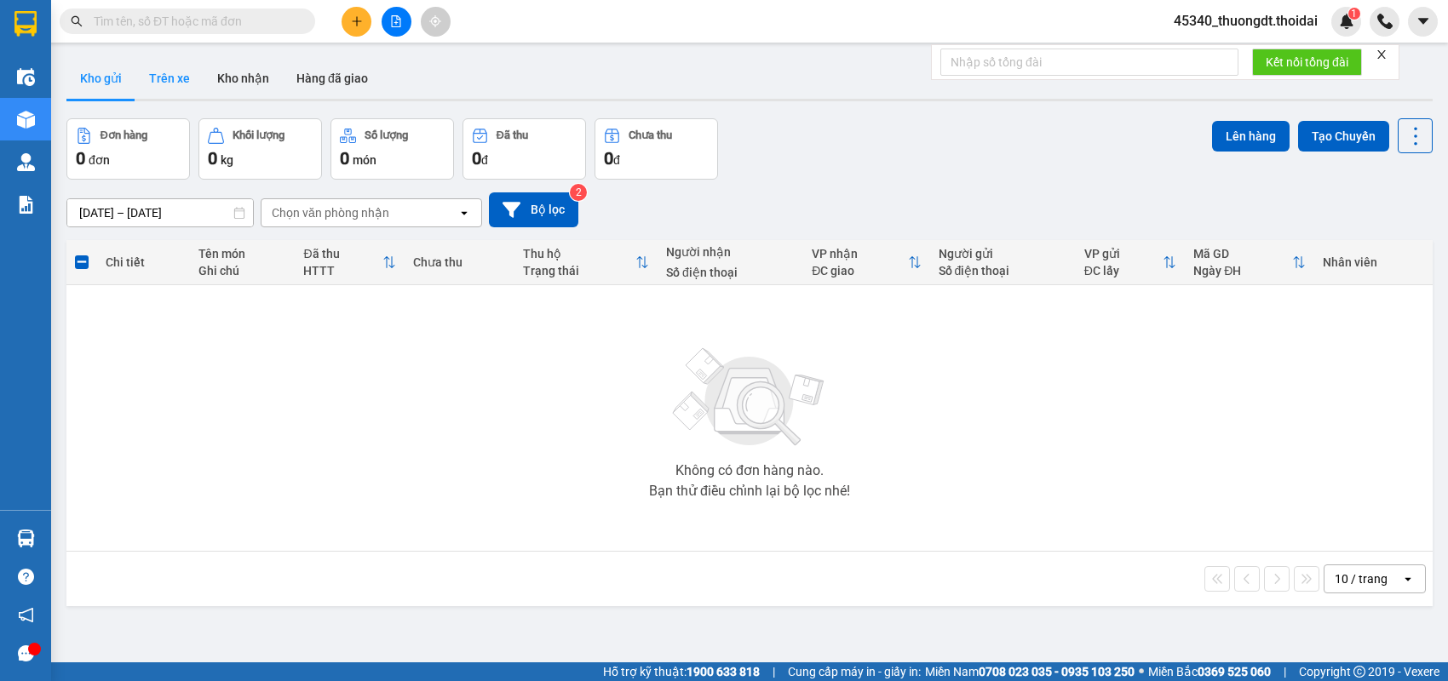
click at [170, 85] on button "Trên xe" at bounding box center [169, 78] width 68 height 41
